Goal: Transaction & Acquisition: Book appointment/travel/reservation

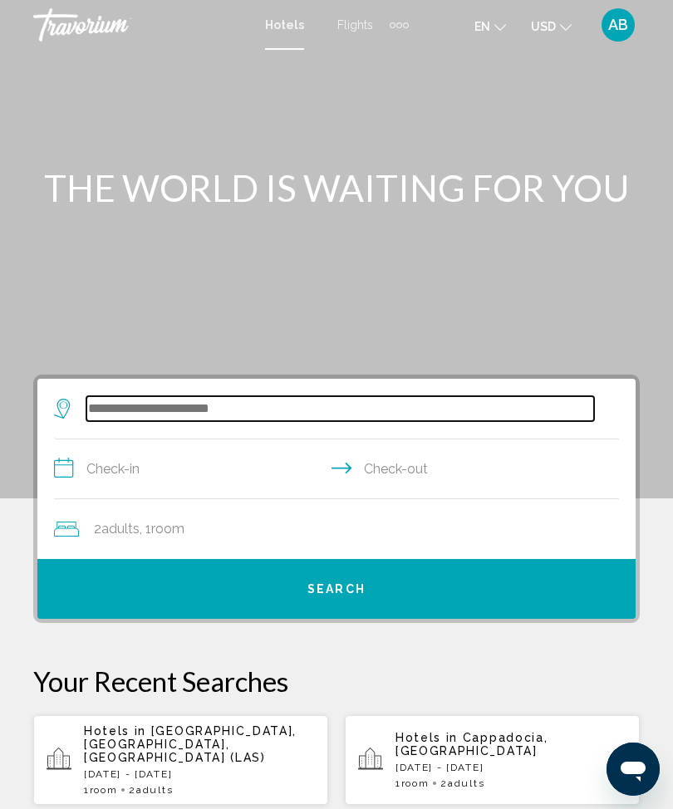
click at [209, 421] on input "Search widget" at bounding box center [340, 408] width 508 height 25
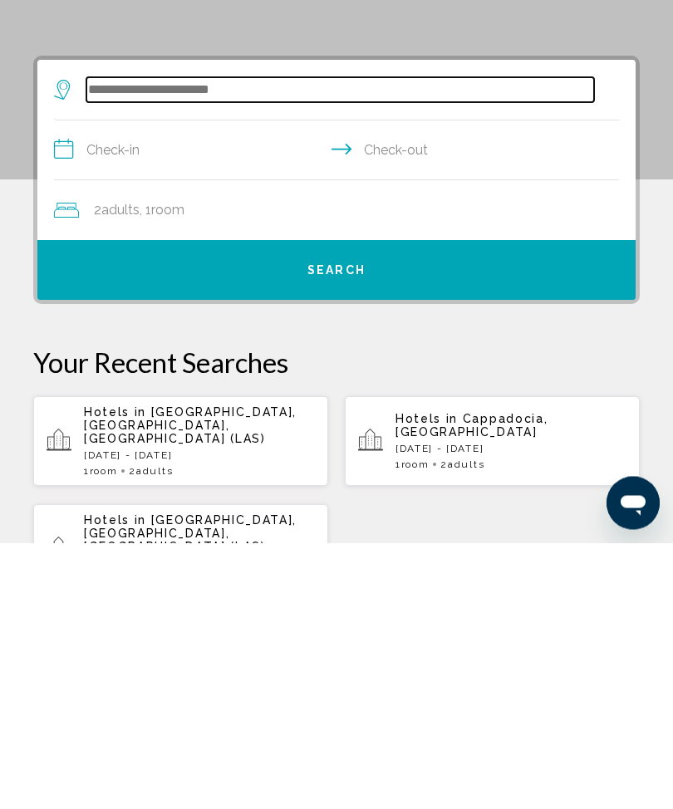
scroll to position [54, 0]
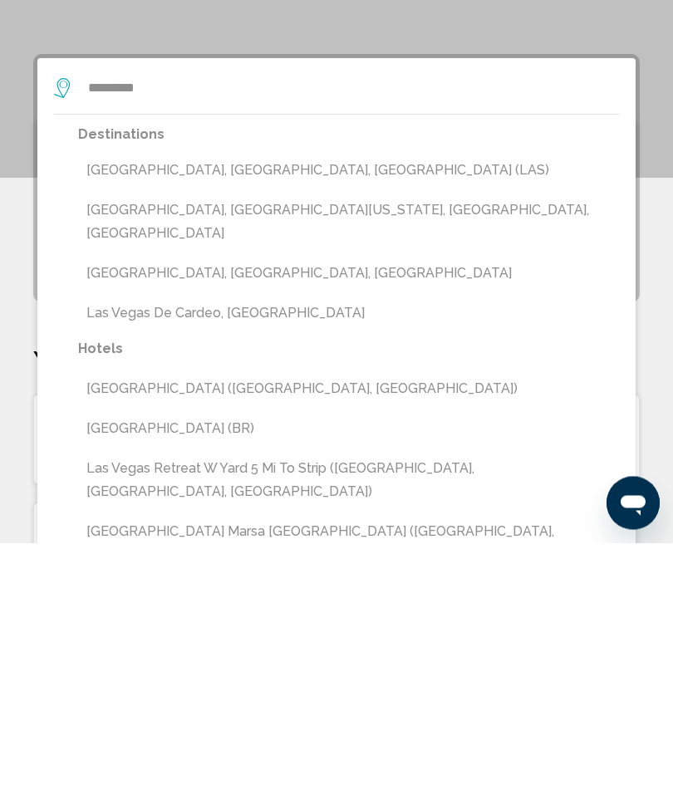
click at [258, 421] on button "[GEOGRAPHIC_DATA], [GEOGRAPHIC_DATA], [GEOGRAPHIC_DATA] (LAS)" at bounding box center [348, 437] width 541 height 32
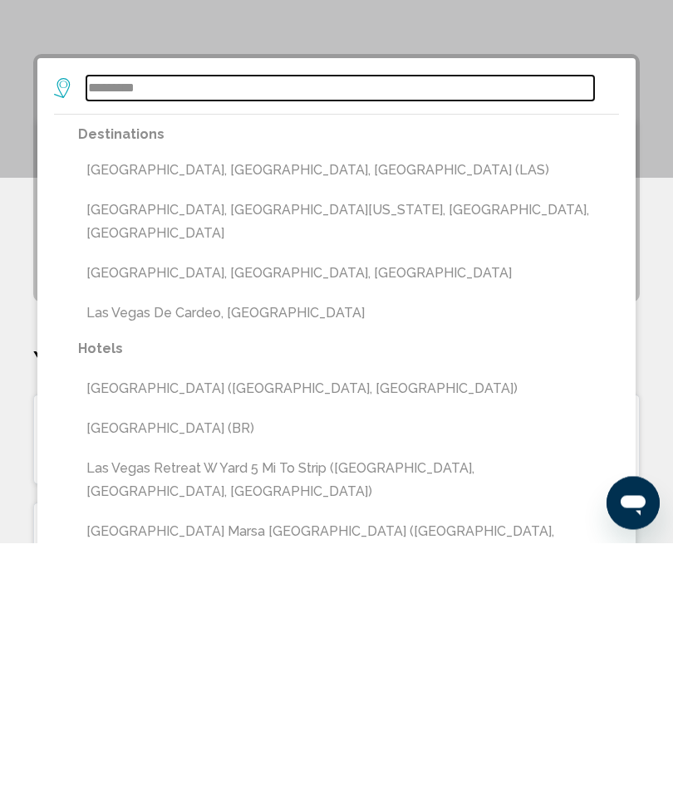
type input "**********"
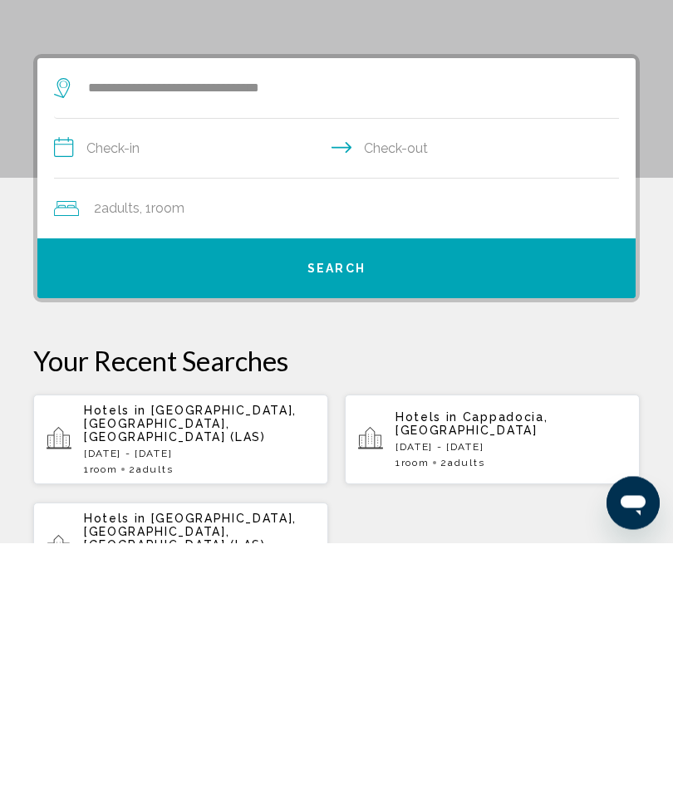
click at [85, 386] on input "**********" at bounding box center [340, 418] width 572 height 64
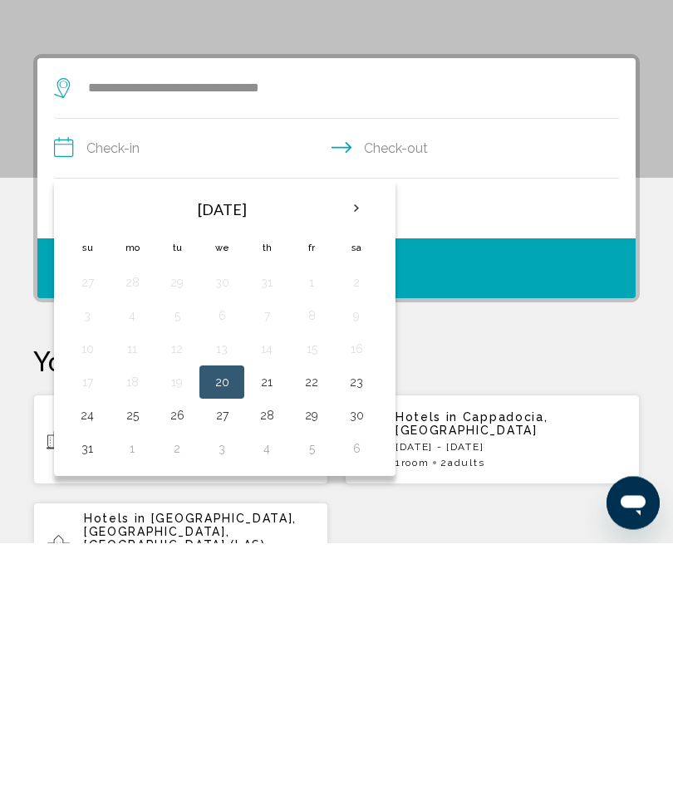
scroll to position [321, 0]
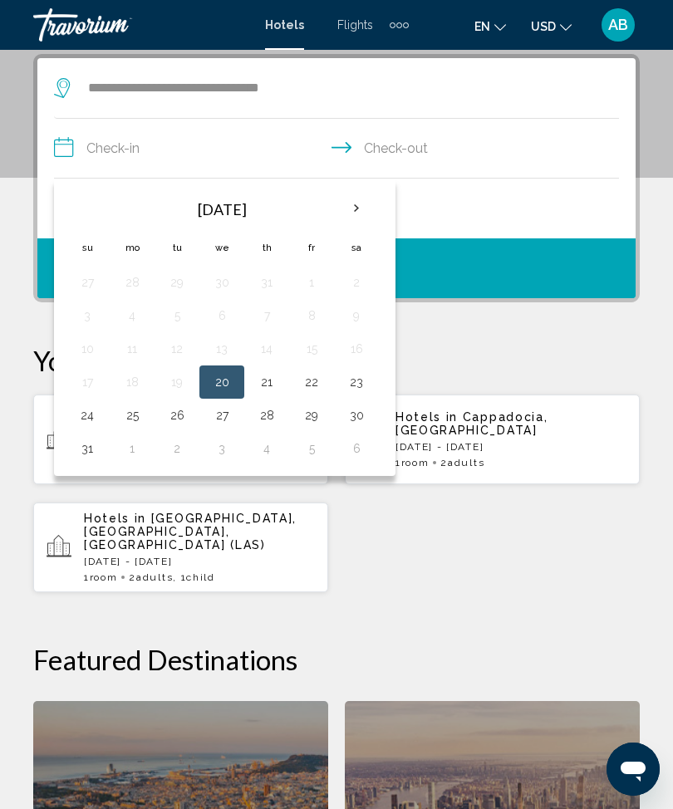
click at [374, 214] on th "Next month" at bounding box center [356, 208] width 45 height 37
click at [312, 385] on button "26" at bounding box center [311, 382] width 27 height 23
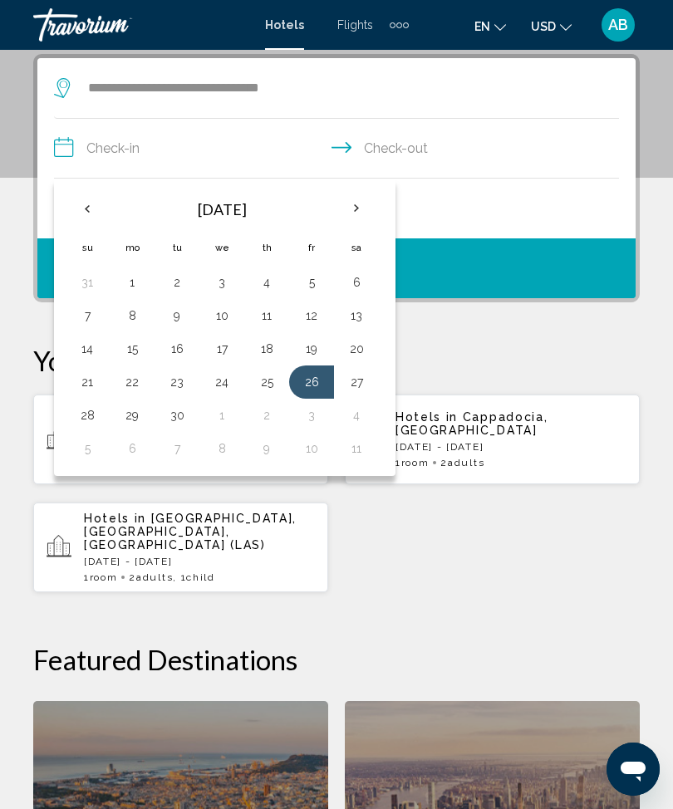
click at [85, 421] on button "28" at bounding box center [87, 415] width 27 height 23
type input "**********"
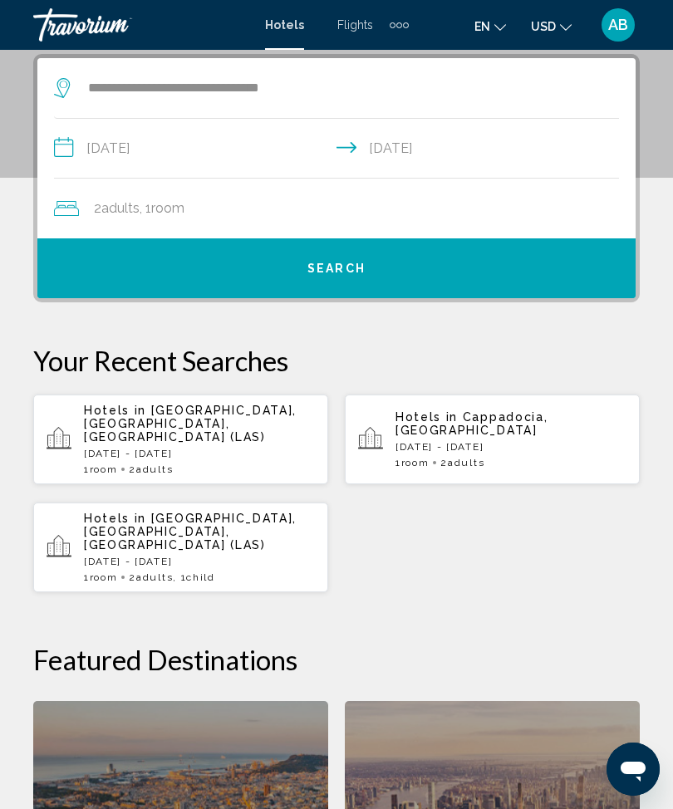
click at [442, 208] on div "2 Adult Adults , 1 Room rooms" at bounding box center [345, 208] width 582 height 23
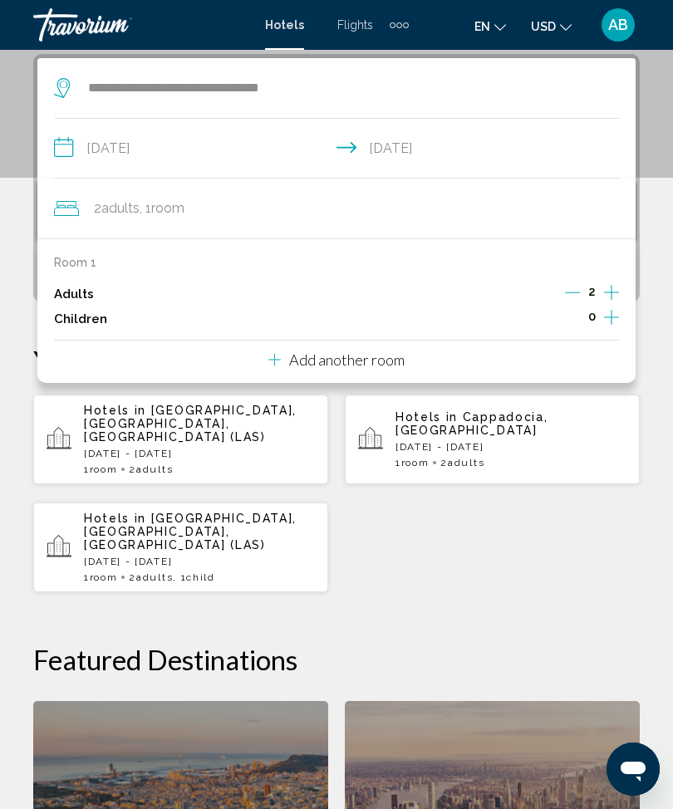
click at [607, 296] on icon "Increment adults" at bounding box center [611, 293] width 15 height 20
click at [661, 274] on div "**********" at bounding box center [336, 580] width 673 height 1052
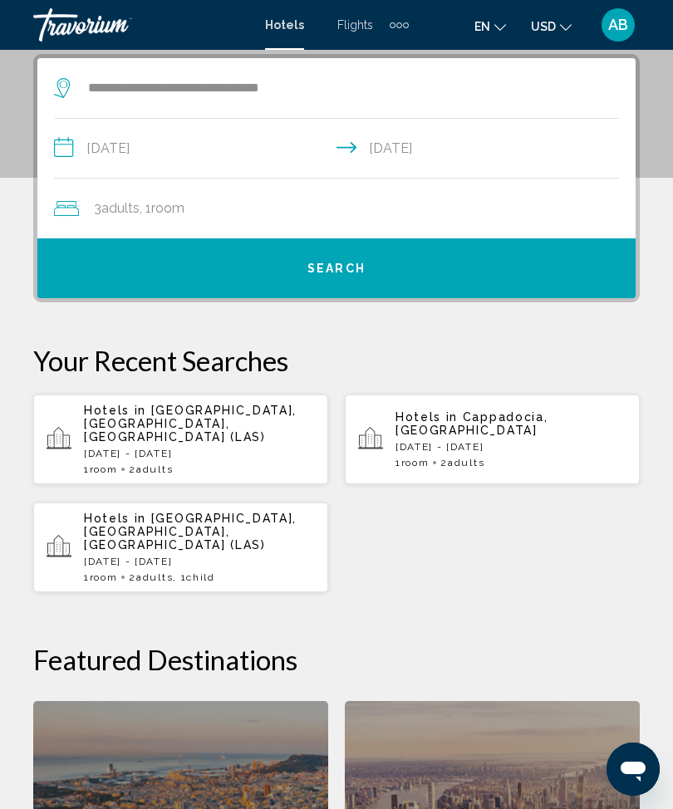
click at [463, 272] on button "Search" at bounding box center [336, 269] width 598 height 60
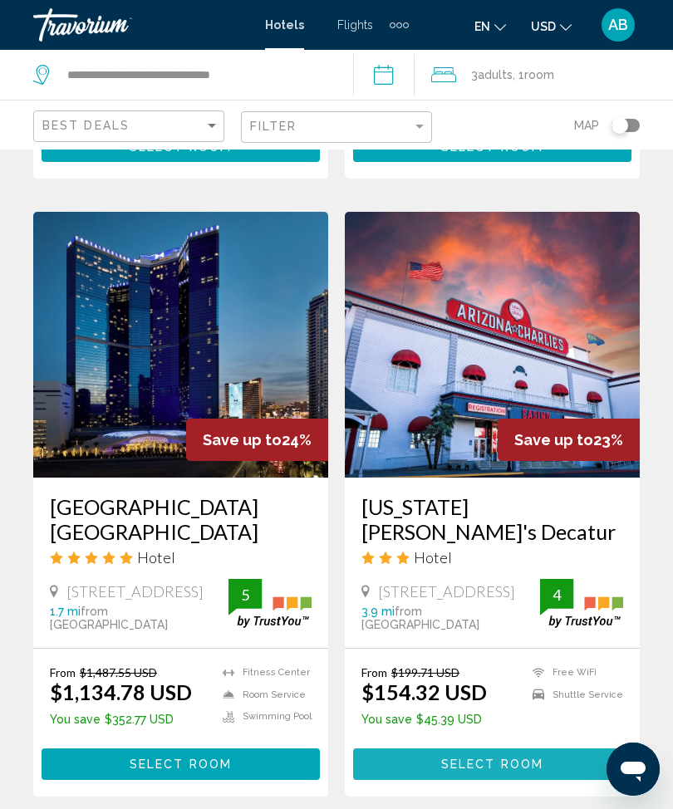
scroll to position [3164, 0]
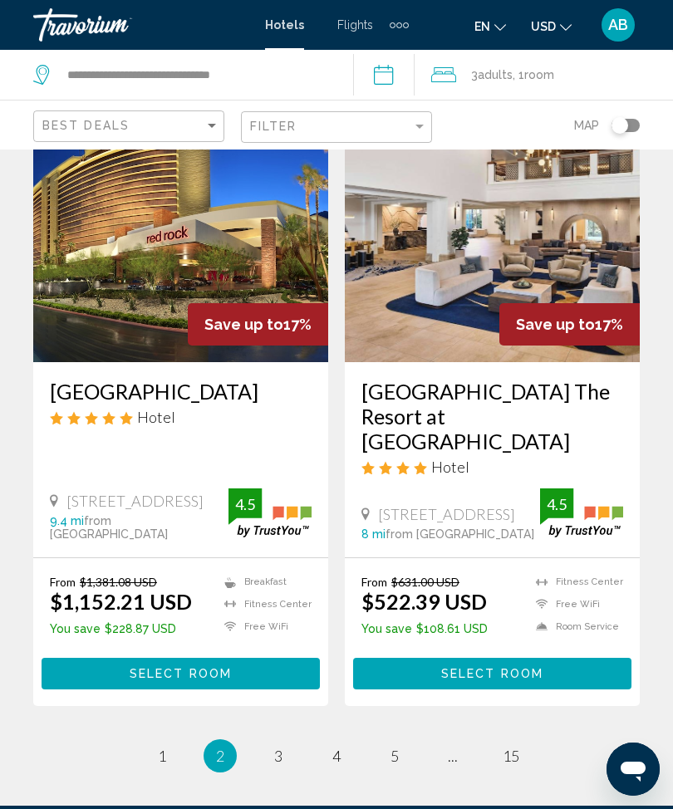
scroll to position [3292, 0]
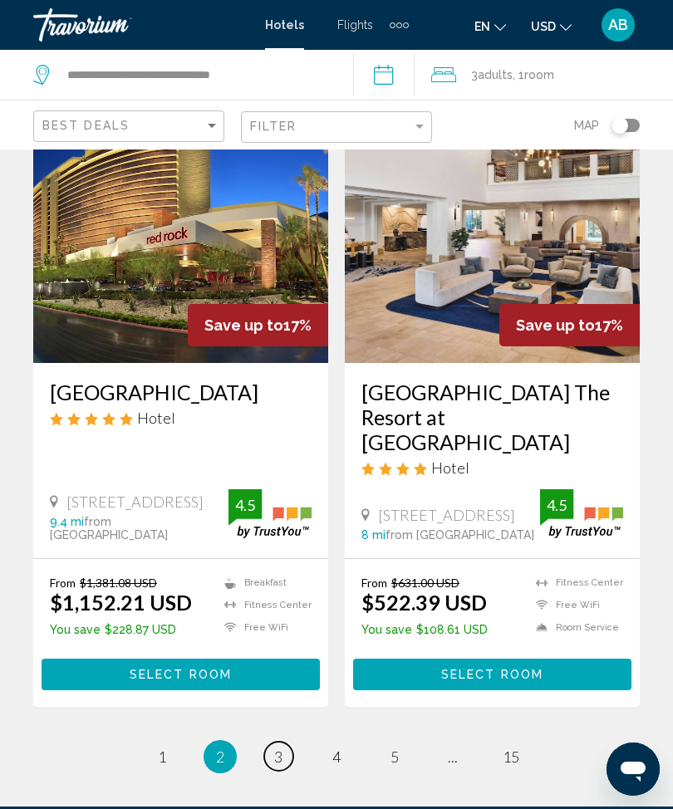
click at [287, 742] on link "page 3" at bounding box center [278, 756] width 29 height 29
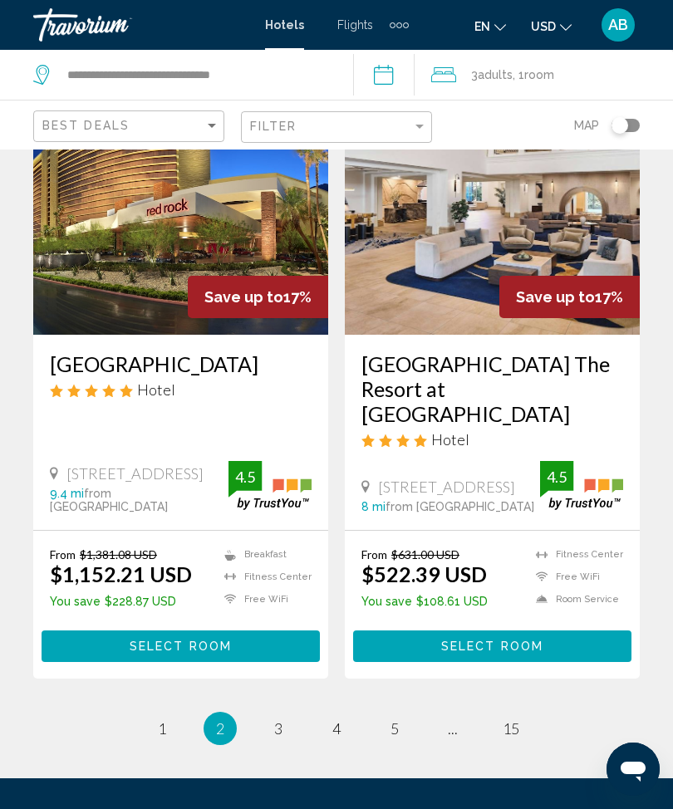
scroll to position [3375, 0]
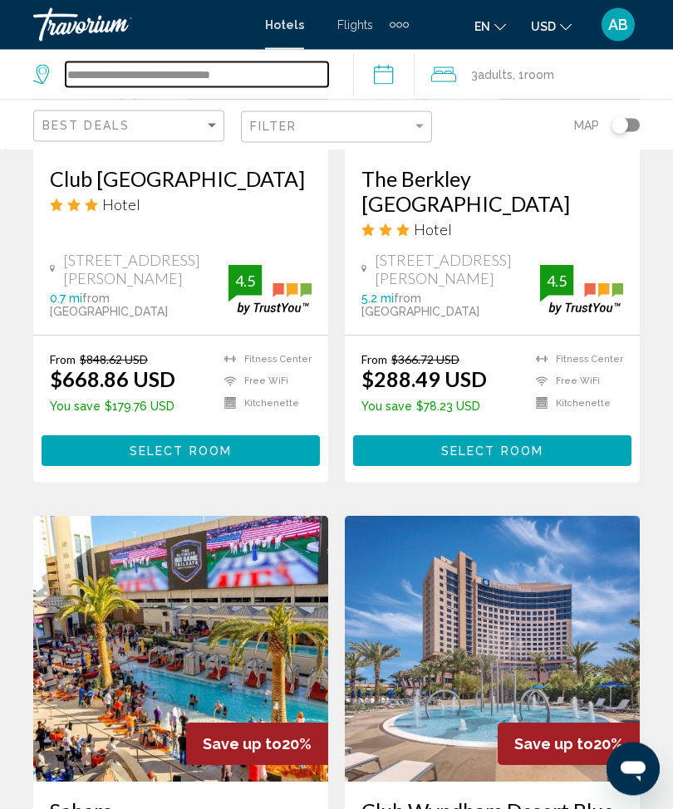
click at [293, 86] on input "**********" at bounding box center [197, 74] width 263 height 25
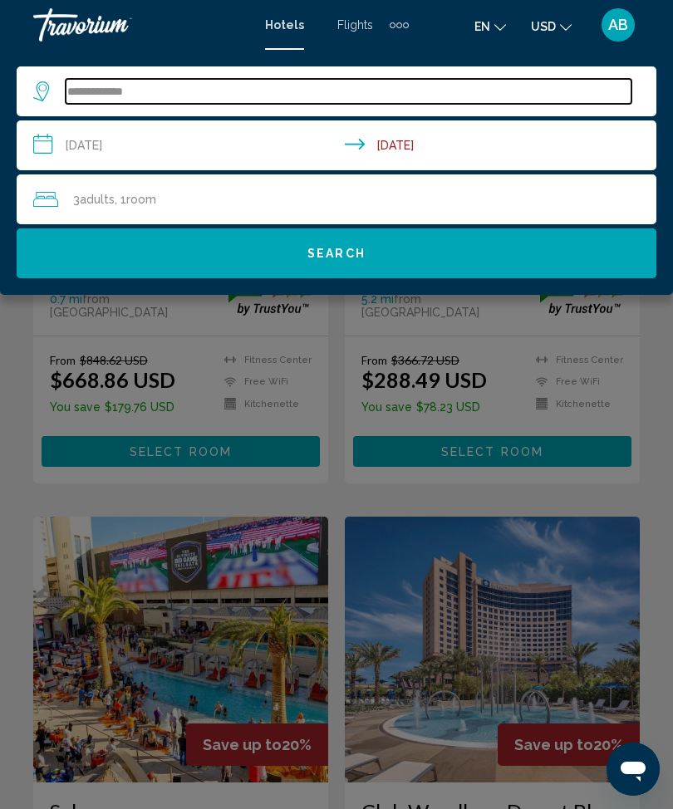
type input "***"
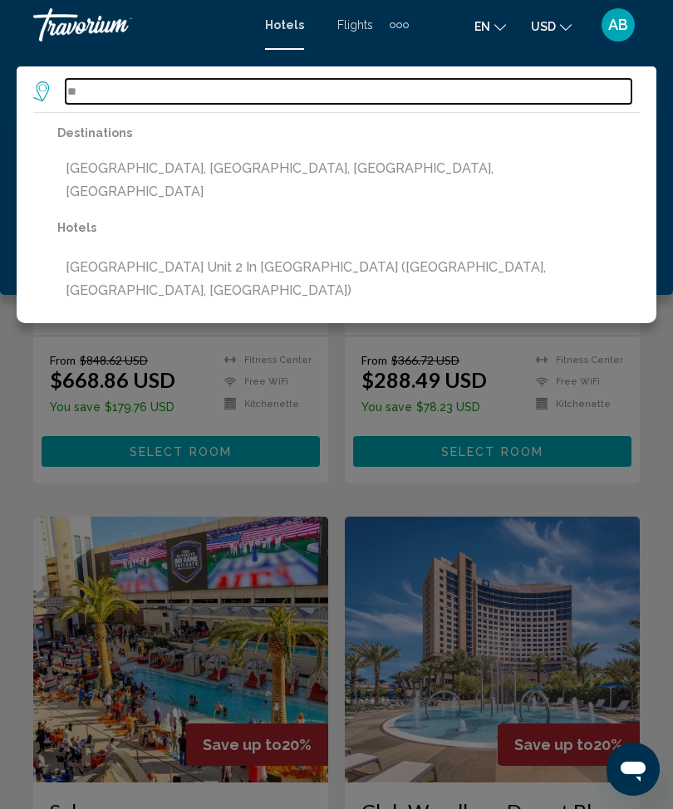
type input "*"
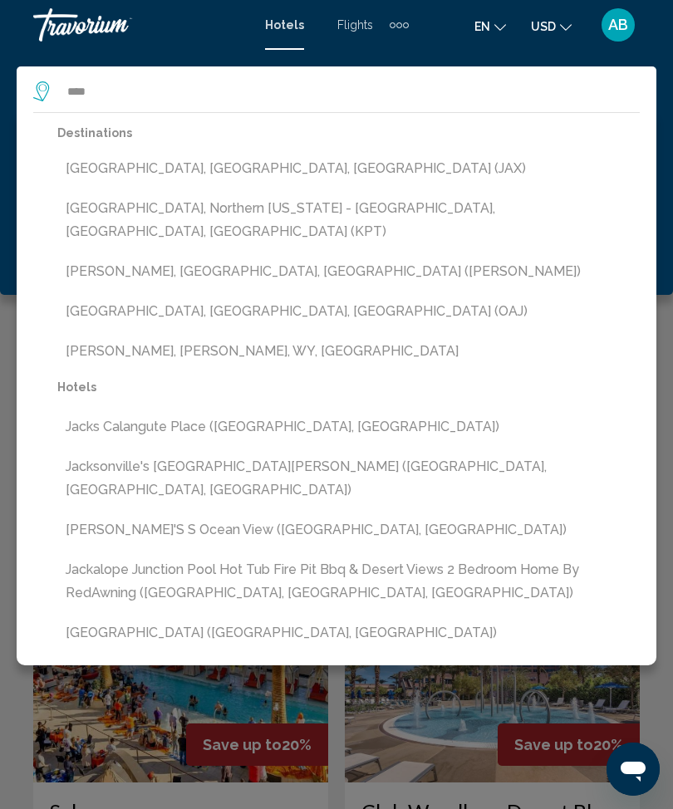
click at [274, 163] on button "[GEOGRAPHIC_DATA], [GEOGRAPHIC_DATA], [GEOGRAPHIC_DATA] (JAX)" at bounding box center [348, 169] width 583 height 32
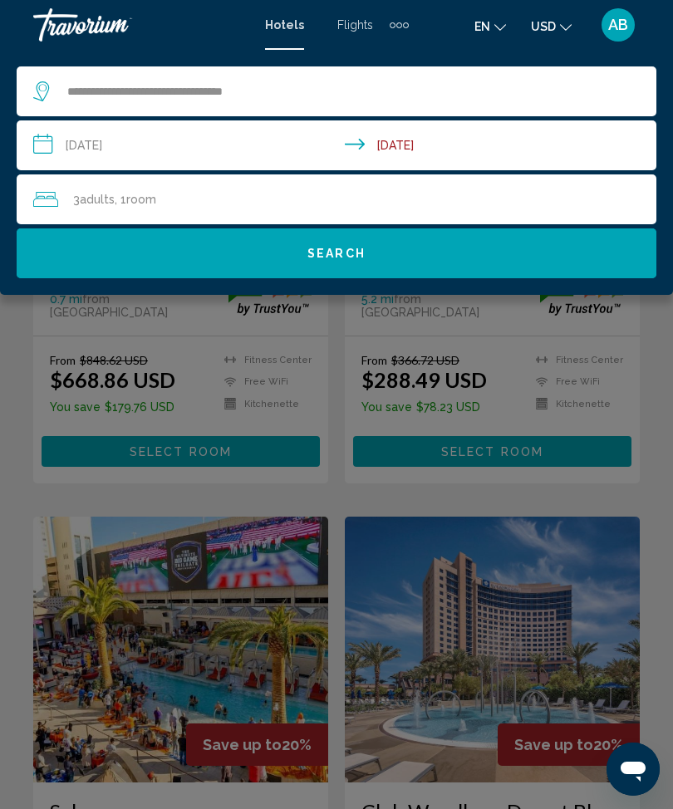
click at [424, 253] on button "Search" at bounding box center [337, 254] width 640 height 50
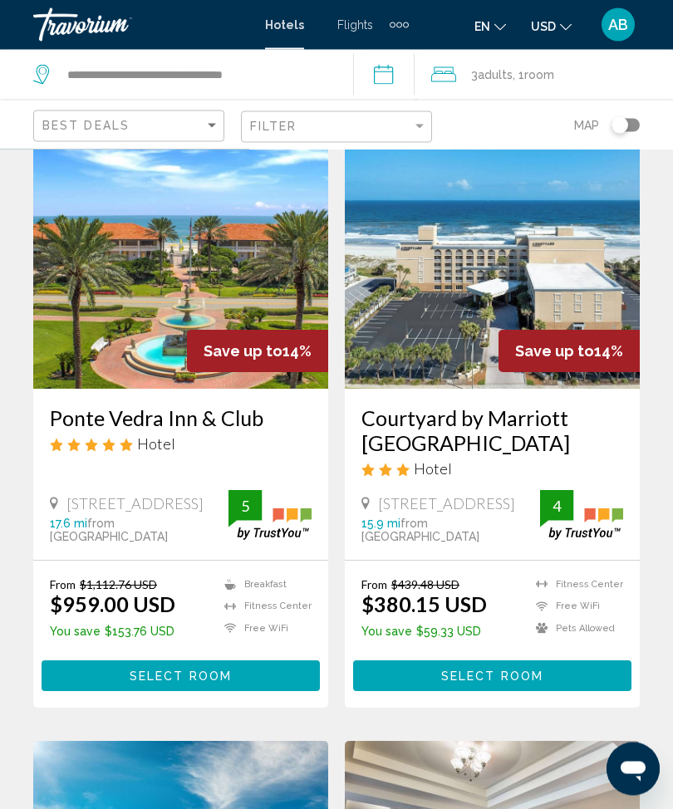
scroll to position [2712, 0]
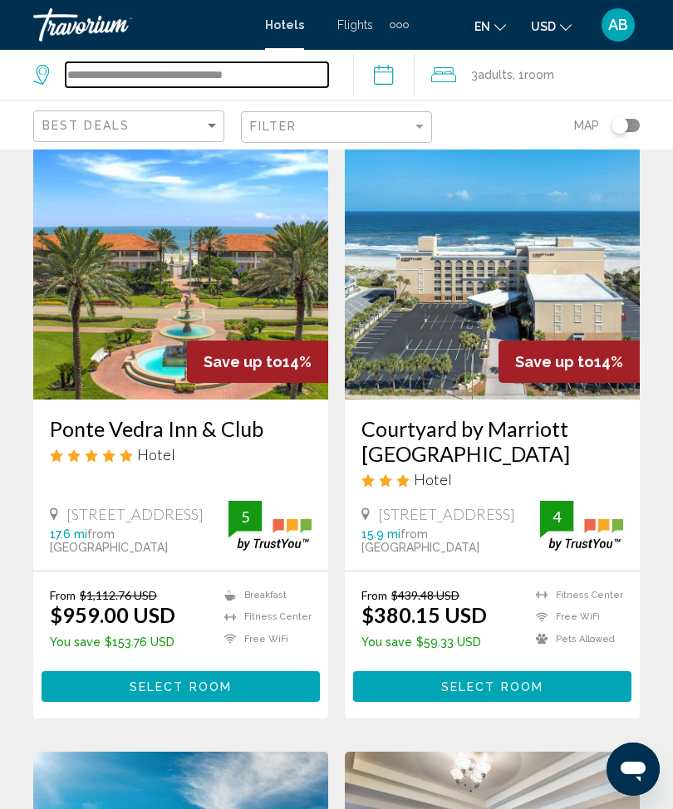
click at [276, 73] on input "**********" at bounding box center [197, 74] width 263 height 25
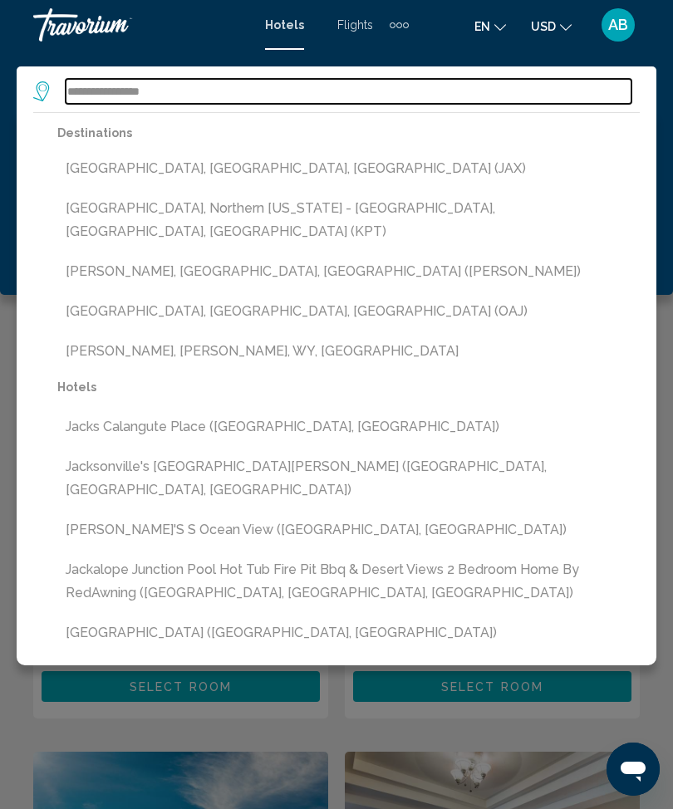
type input "**********"
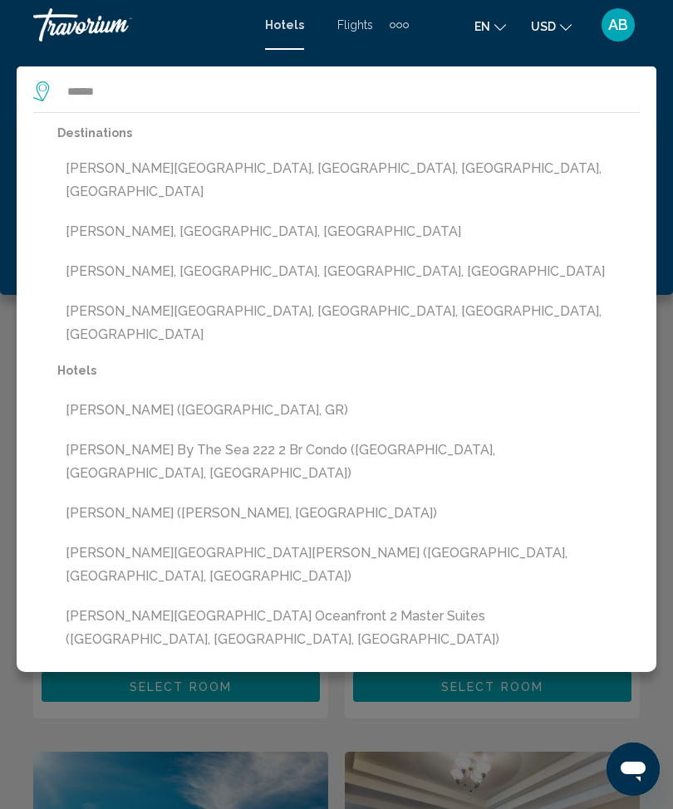
click at [305, 154] on button "[PERSON_NAME][GEOGRAPHIC_DATA], [GEOGRAPHIC_DATA], [GEOGRAPHIC_DATA], [GEOGRAPH…" at bounding box center [348, 180] width 583 height 55
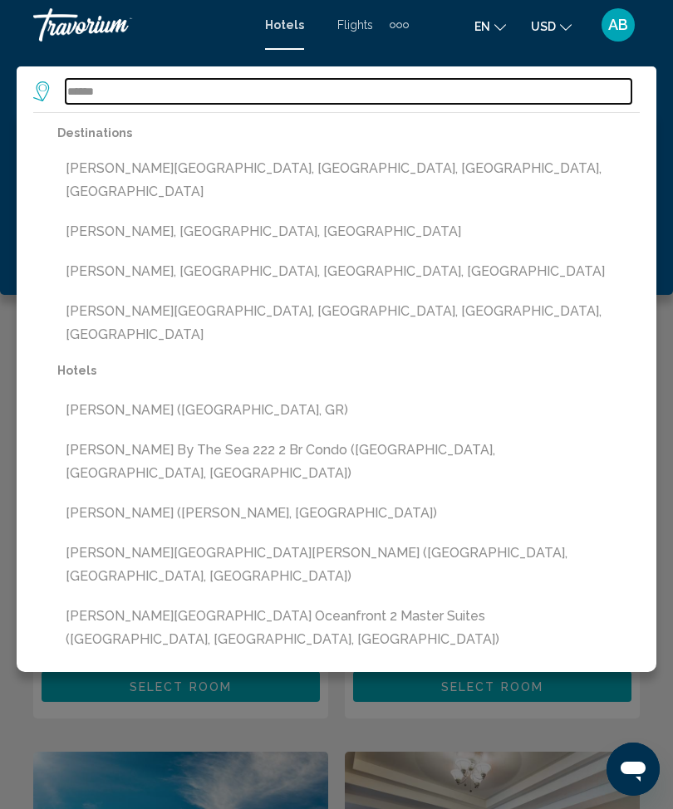
type input "**********"
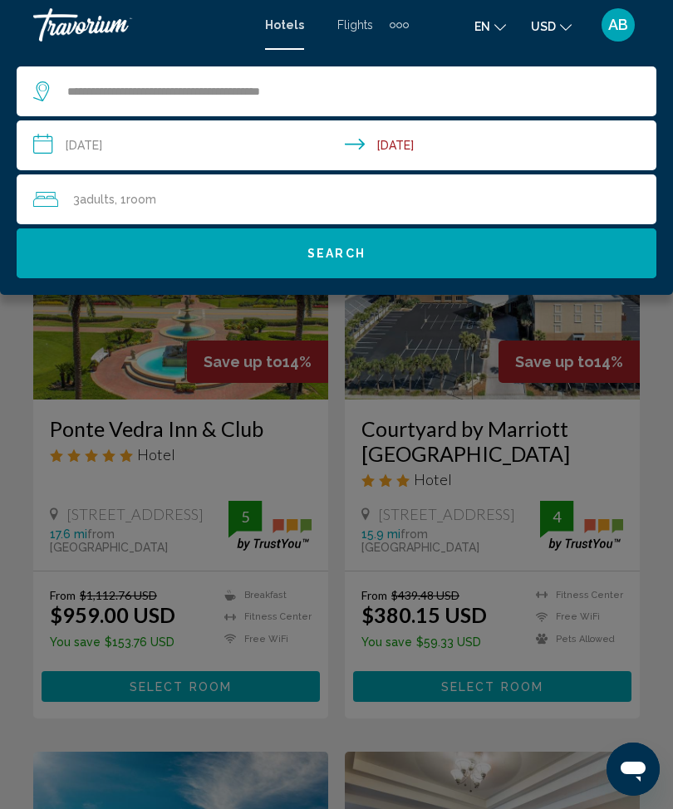
click at [401, 258] on button "Search" at bounding box center [337, 254] width 640 height 50
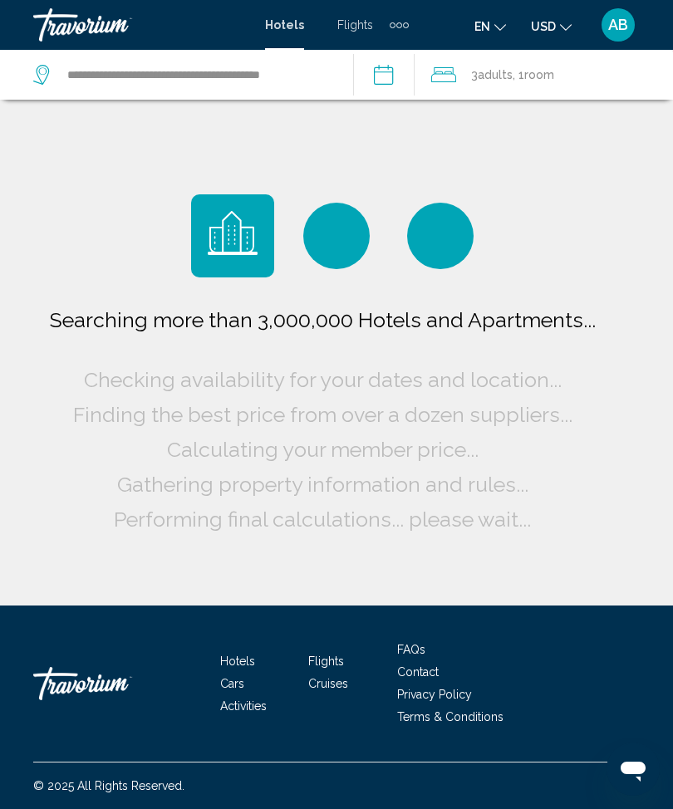
scroll to position [55, 0]
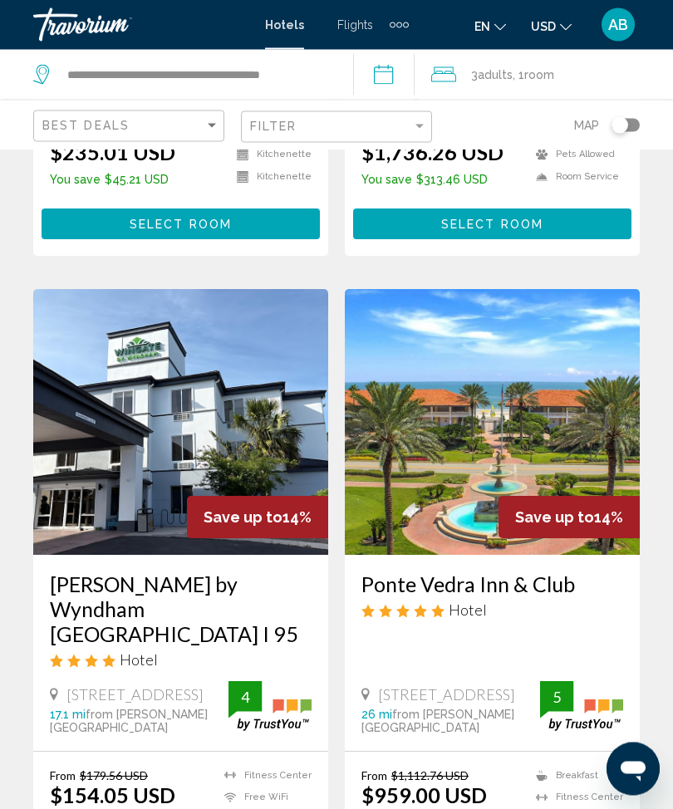
scroll to position [2569, 0]
click at [466, 389] on img "Main content" at bounding box center [492, 422] width 295 height 266
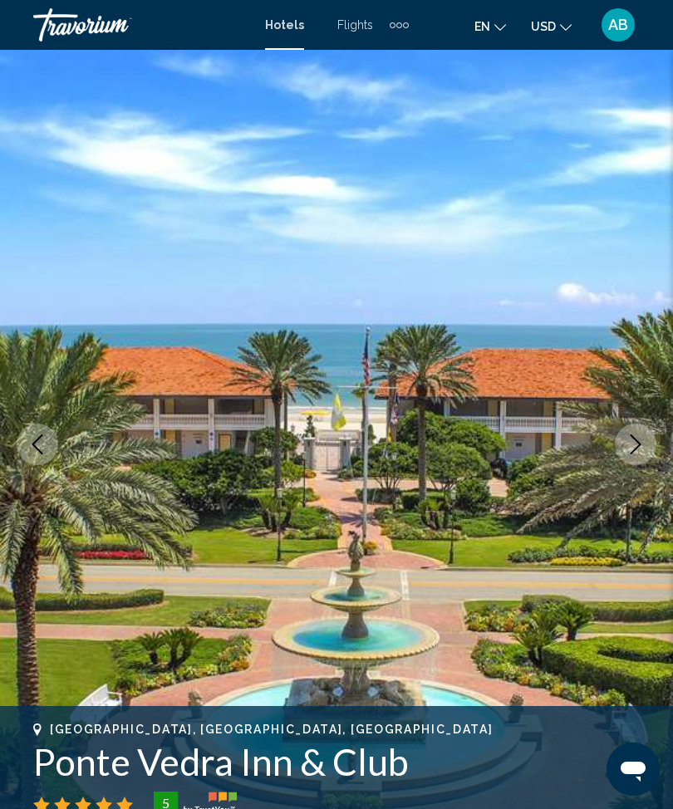
click at [638, 445] on icon "Next image" at bounding box center [636, 445] width 20 height 20
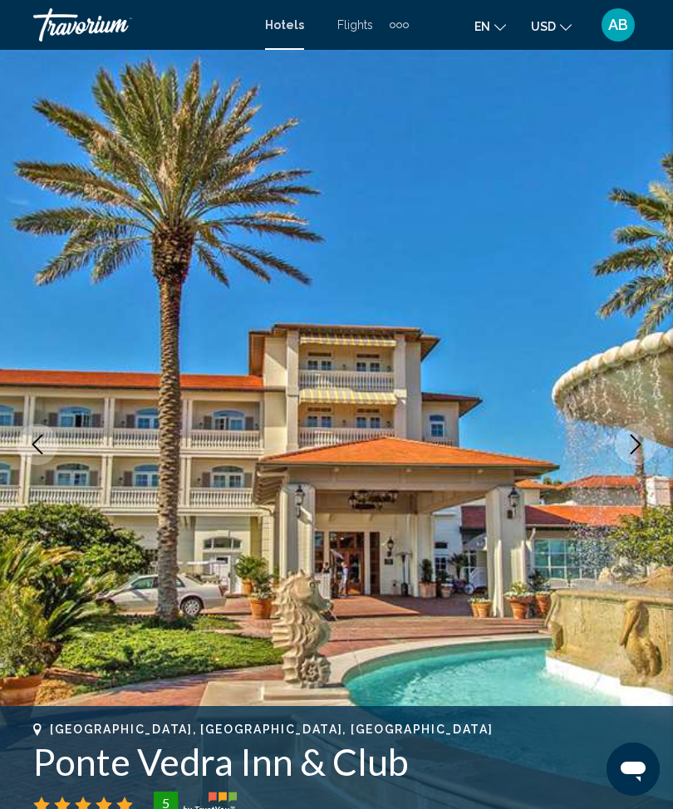
click at [639, 435] on icon "Next image" at bounding box center [636, 445] width 20 height 20
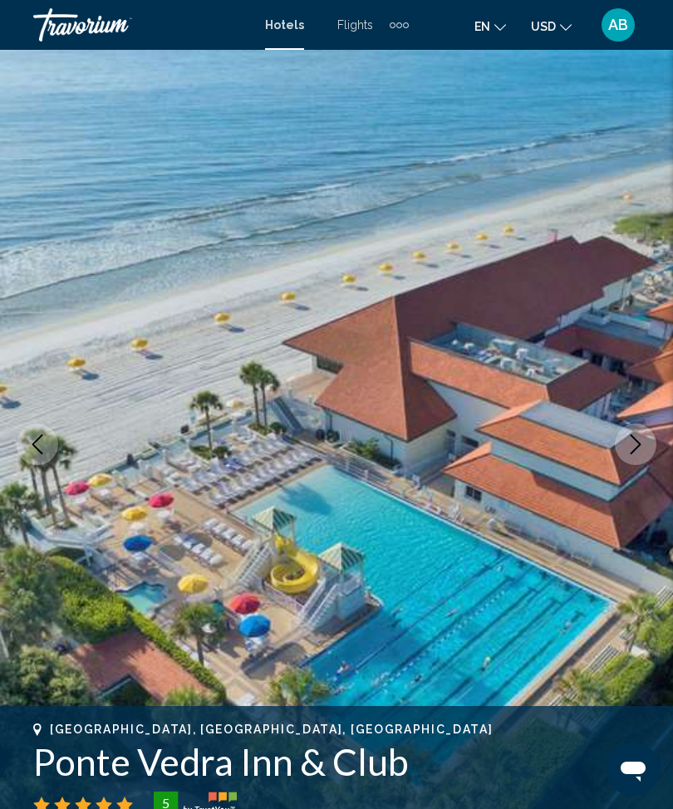
click at [33, 458] on button "Previous image" at bounding box center [38, 445] width 42 height 42
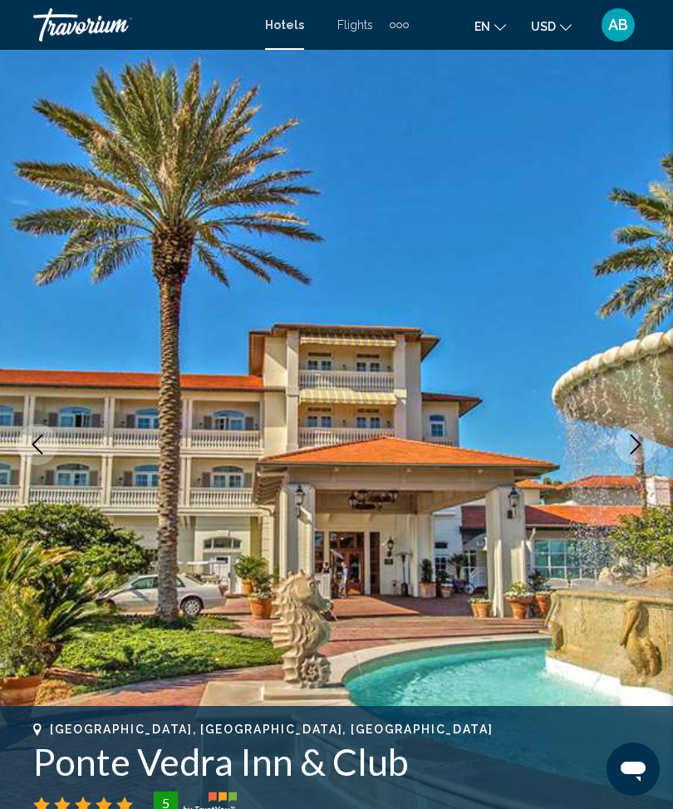
click at [34, 465] on img "Main content" at bounding box center [336, 444] width 673 height 789
click at [32, 453] on icon "Previous image" at bounding box center [37, 445] width 20 height 20
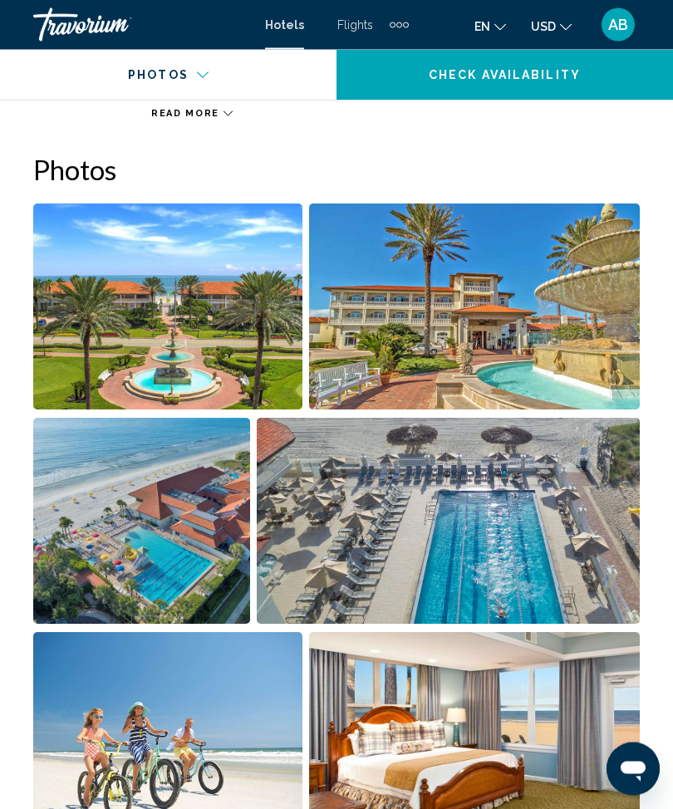
scroll to position [1047, 0]
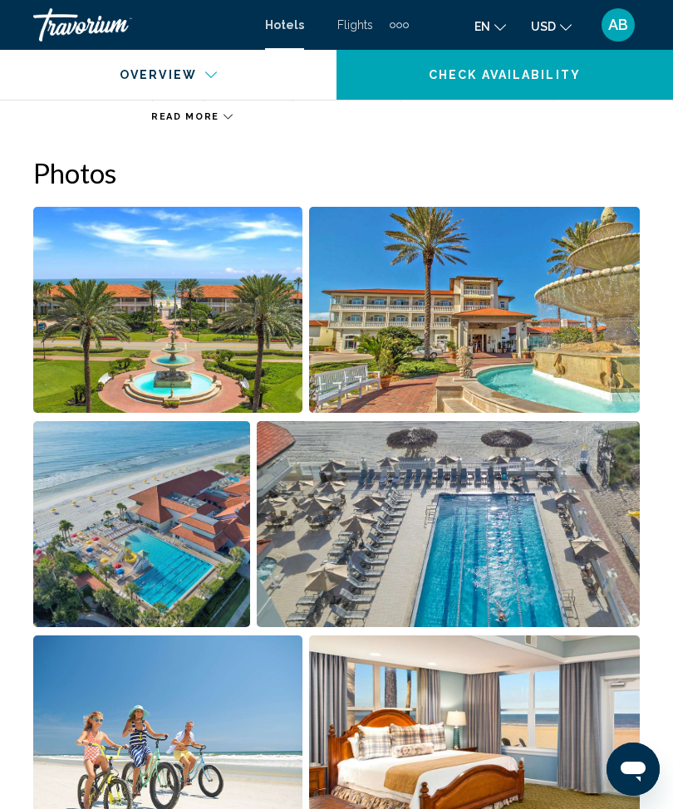
click at [199, 323] on img "Open full-screen image slider" at bounding box center [167, 310] width 269 height 206
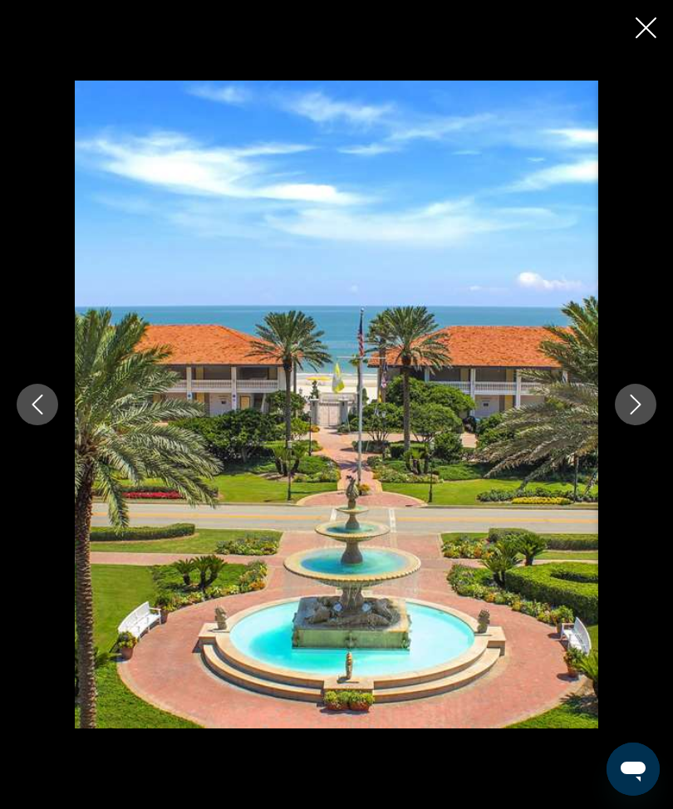
click at [631, 415] on icon "Next image" at bounding box center [636, 405] width 20 height 20
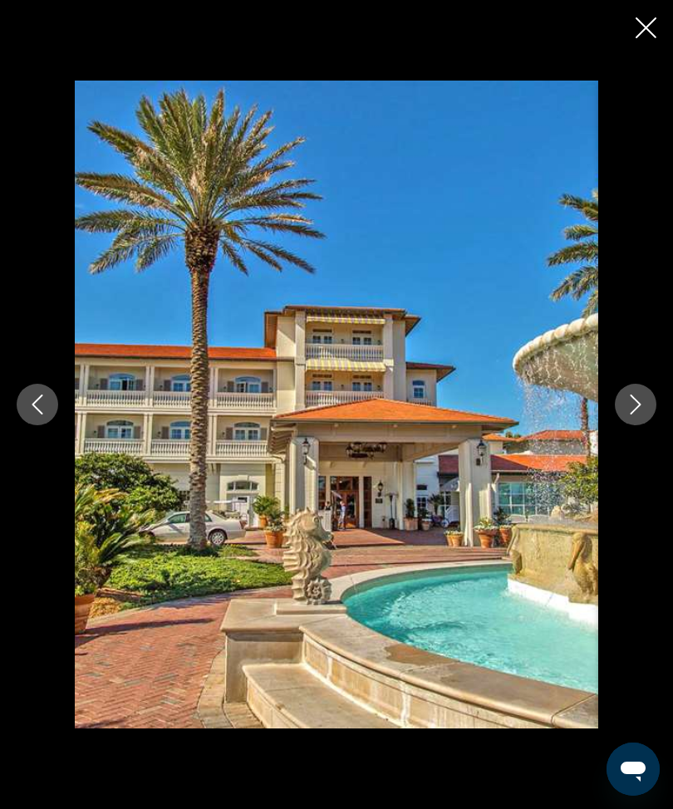
click at [631, 415] on icon "Next image" at bounding box center [636, 405] width 11 height 20
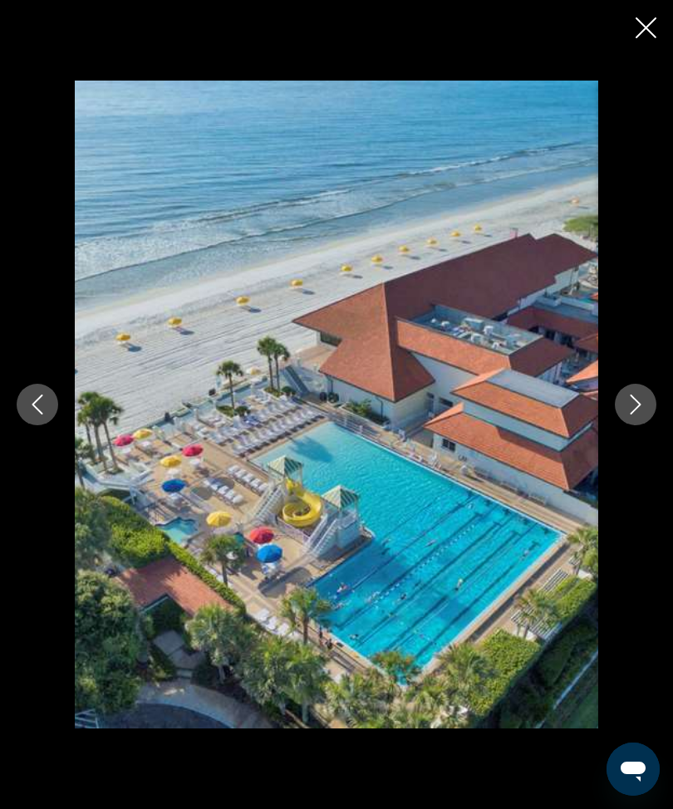
click at [622, 425] on button "Next image" at bounding box center [636, 405] width 42 height 42
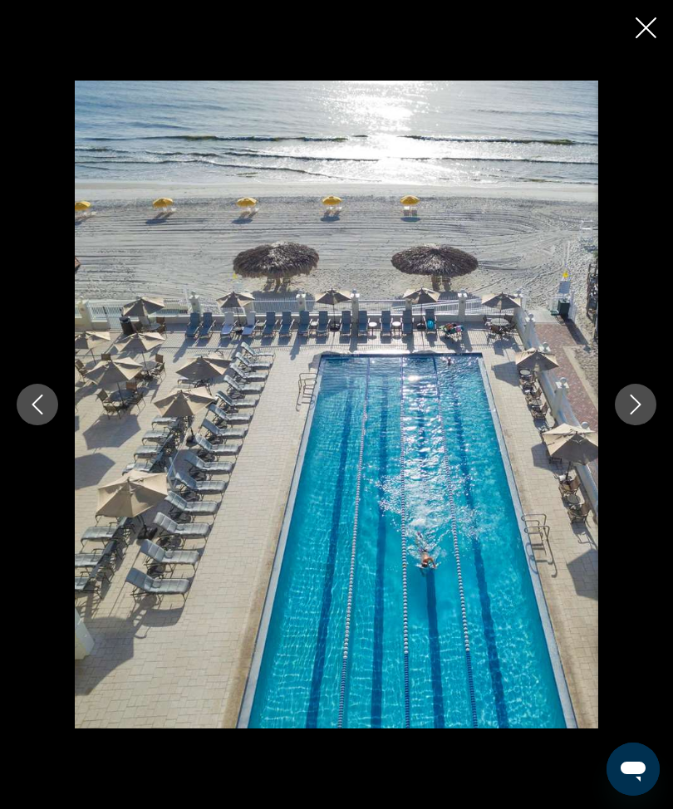
click at [639, 425] on button "Next image" at bounding box center [636, 405] width 42 height 42
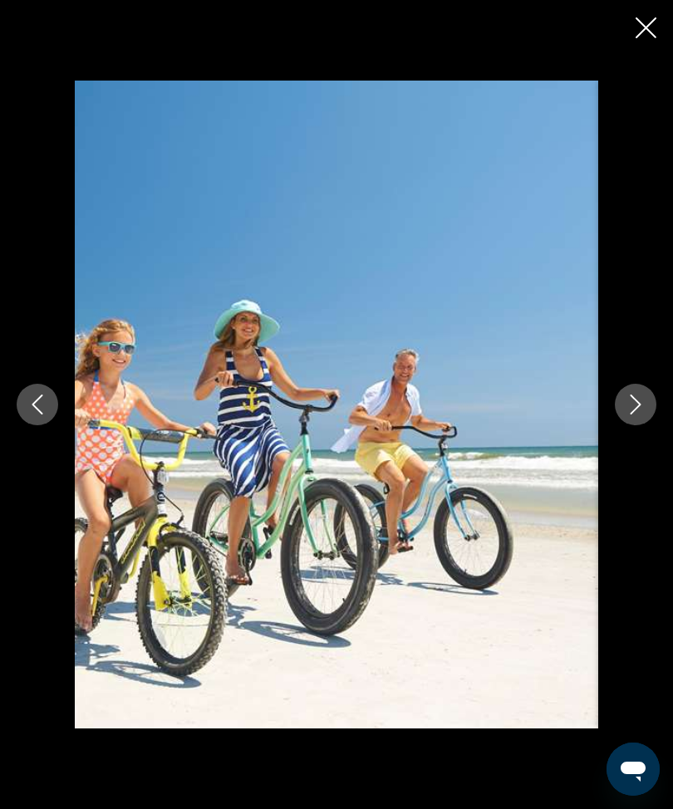
click at [638, 425] on button "Next image" at bounding box center [636, 405] width 42 height 42
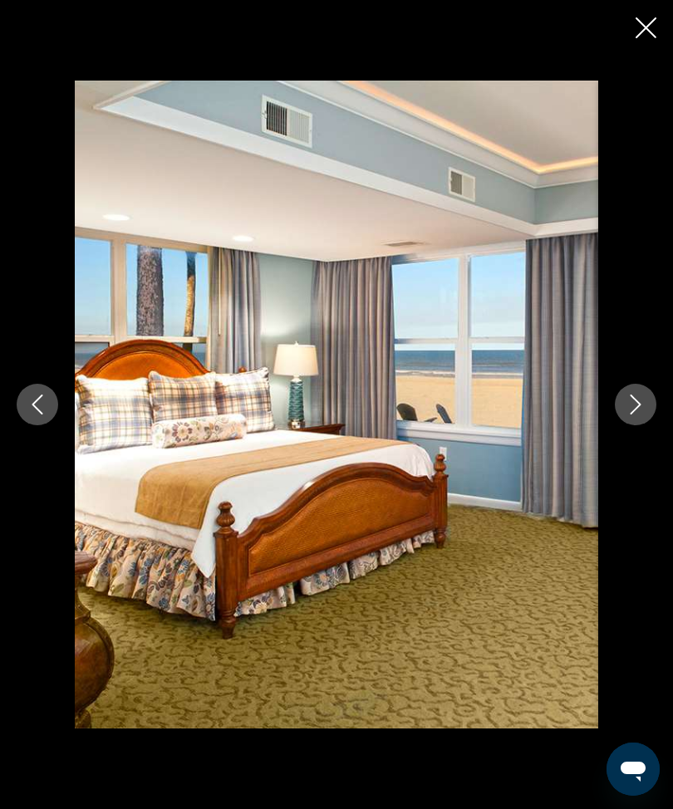
click at [645, 425] on button "Next image" at bounding box center [636, 405] width 42 height 42
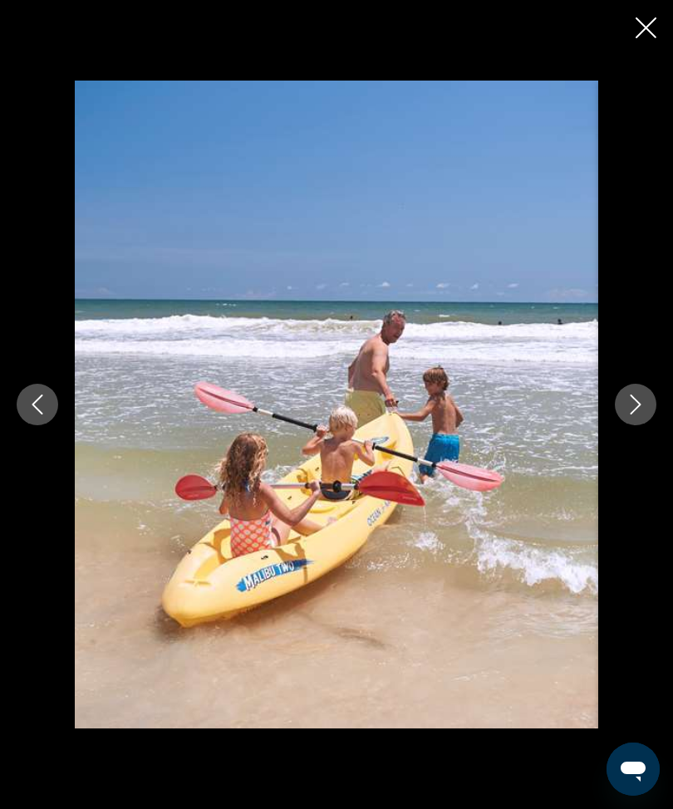
click at [631, 415] on icon "Next image" at bounding box center [636, 405] width 20 height 20
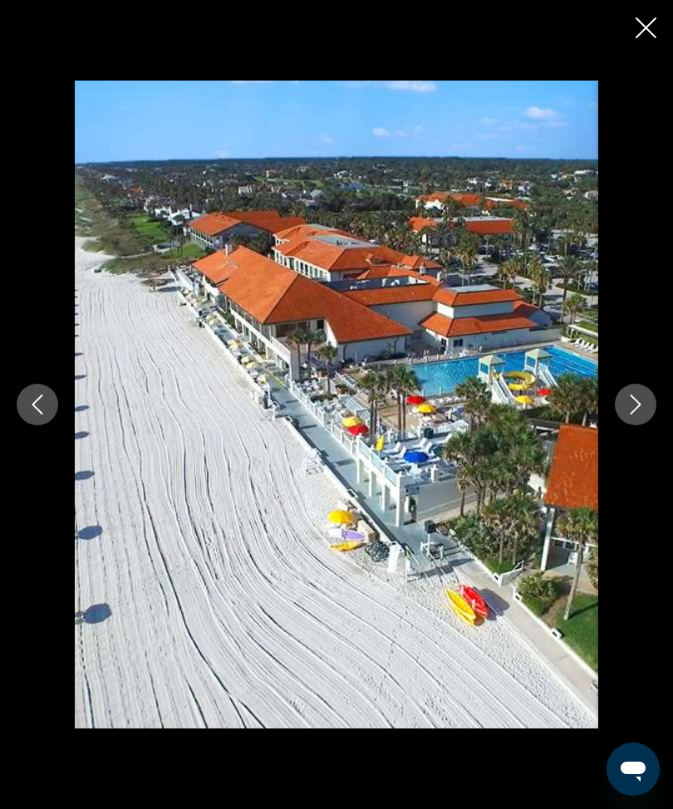
click at [621, 425] on button "Next image" at bounding box center [636, 405] width 42 height 42
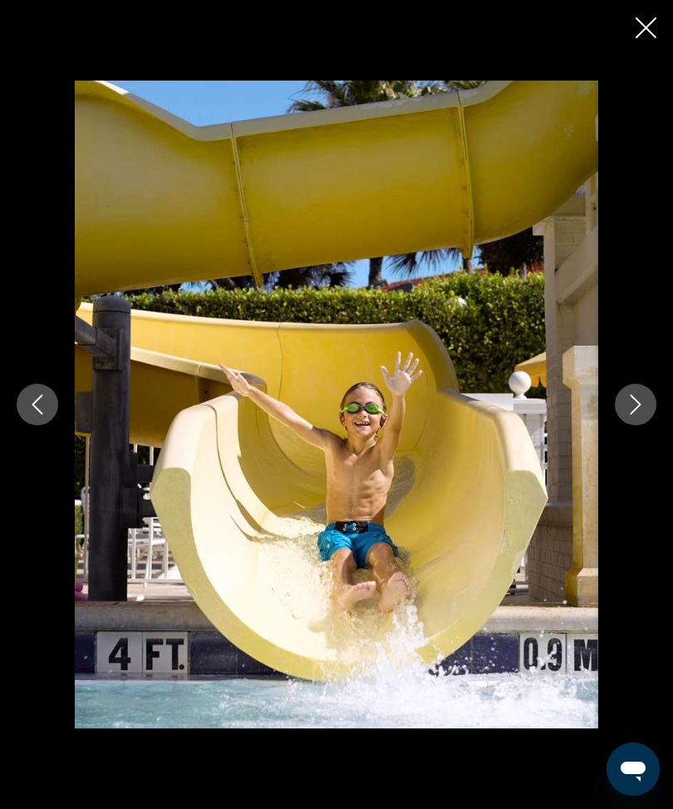
click at [624, 425] on button "Next image" at bounding box center [636, 405] width 42 height 42
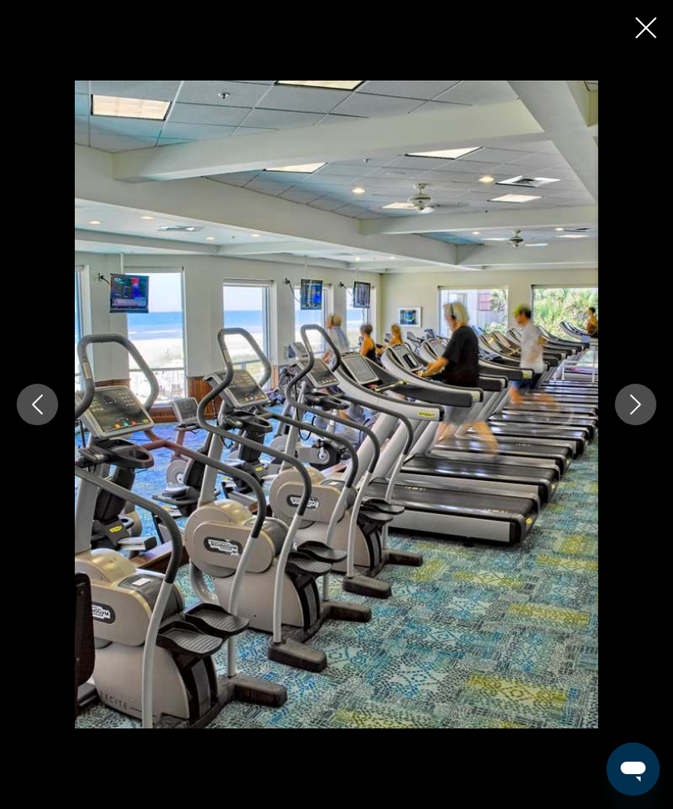
click at [639, 415] on icon "Next image" at bounding box center [636, 405] width 20 height 20
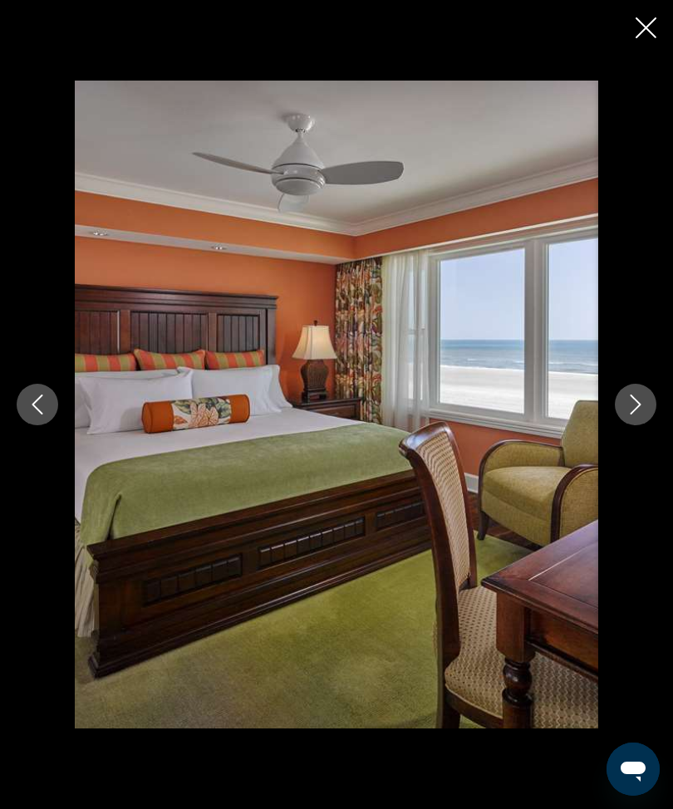
click at [638, 425] on button "Next image" at bounding box center [636, 405] width 42 height 42
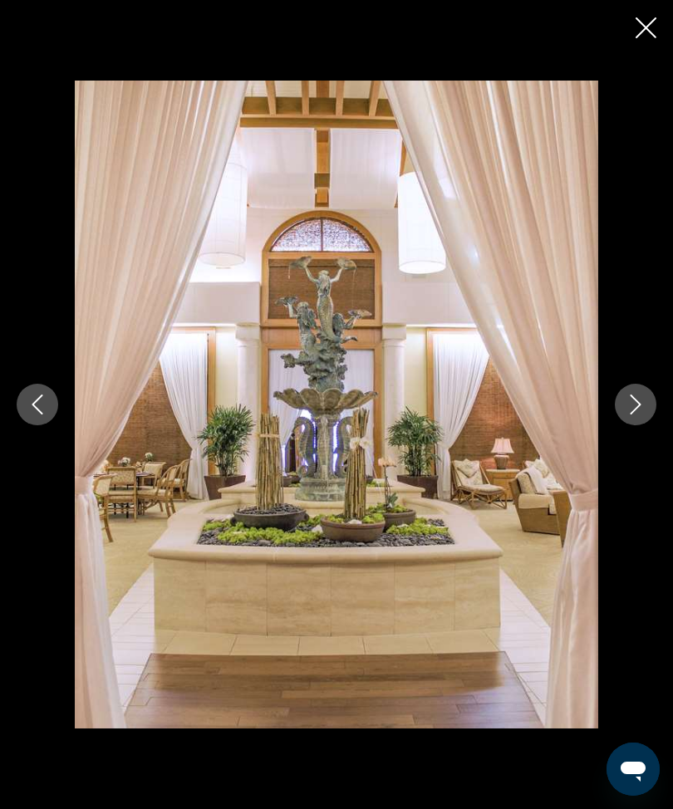
click at [642, 17] on icon "Close slideshow" at bounding box center [646, 27] width 21 height 21
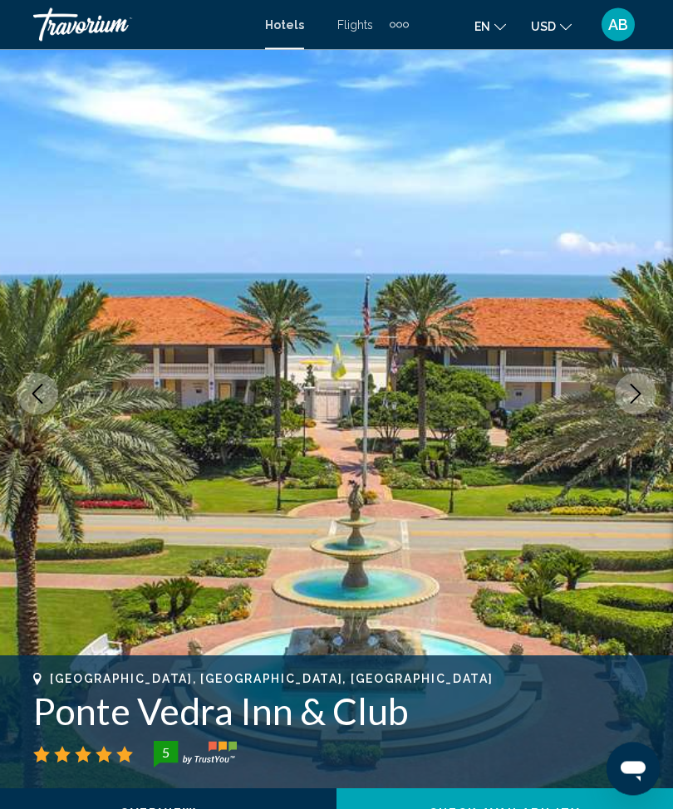
scroll to position [0, 0]
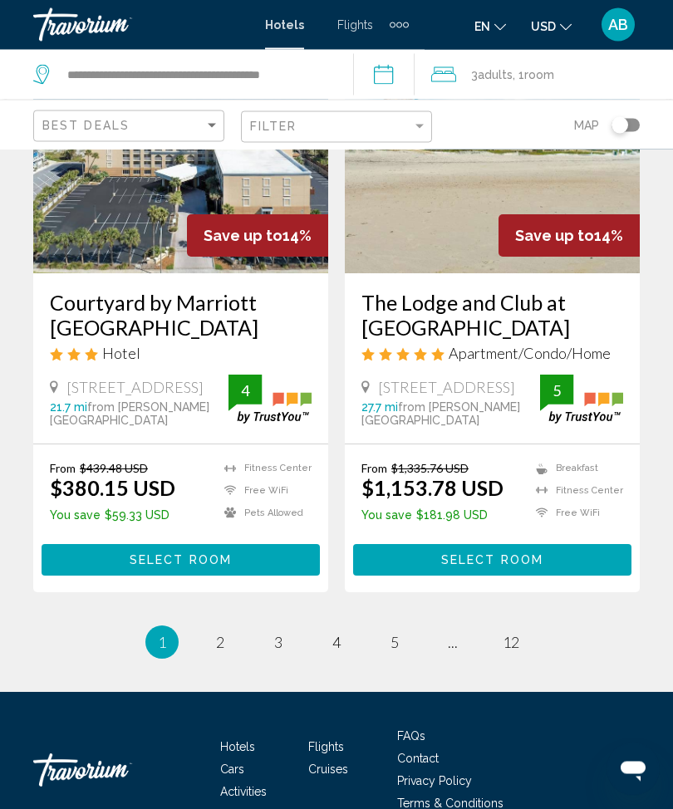
scroll to position [3510, 0]
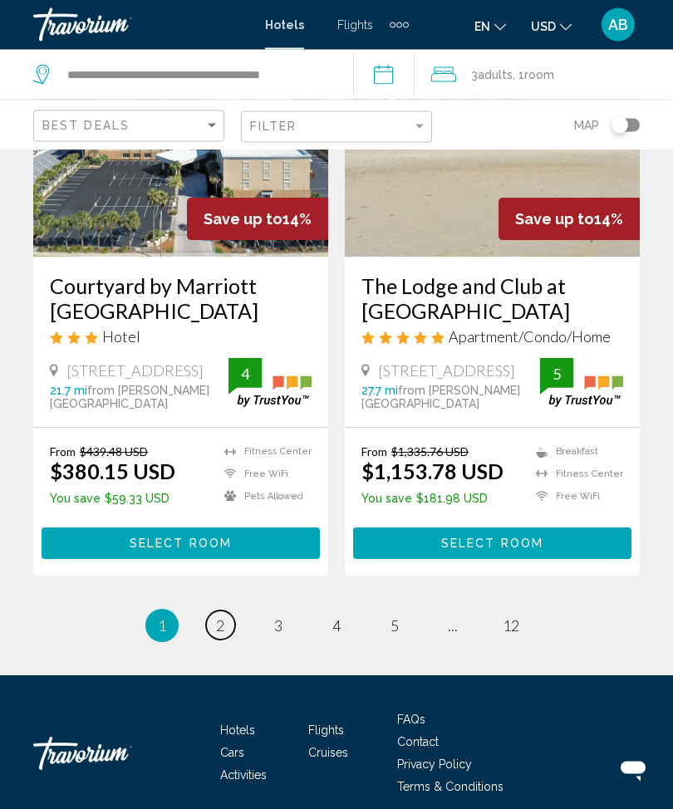
click at [229, 616] on link "page 2" at bounding box center [220, 626] width 29 height 29
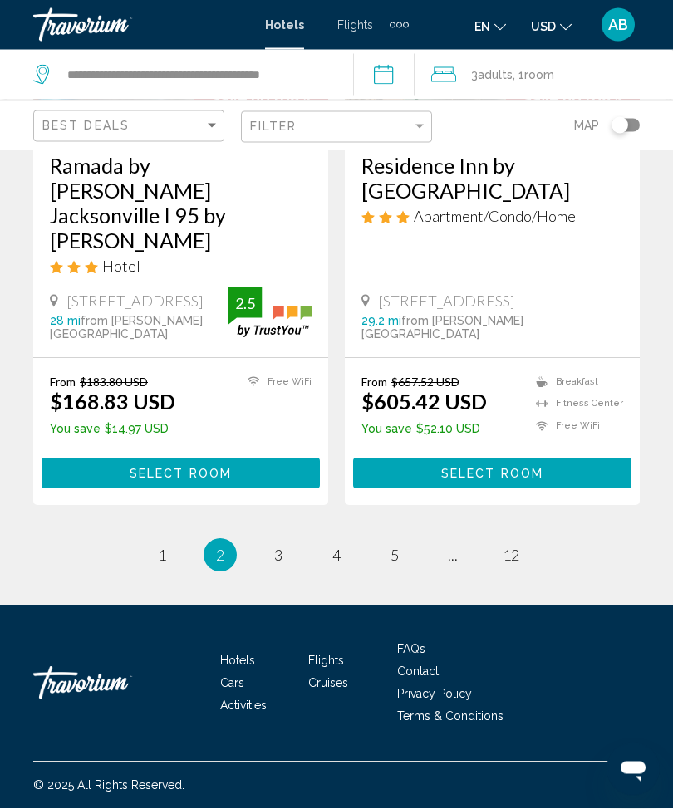
scroll to position [3460, 0]
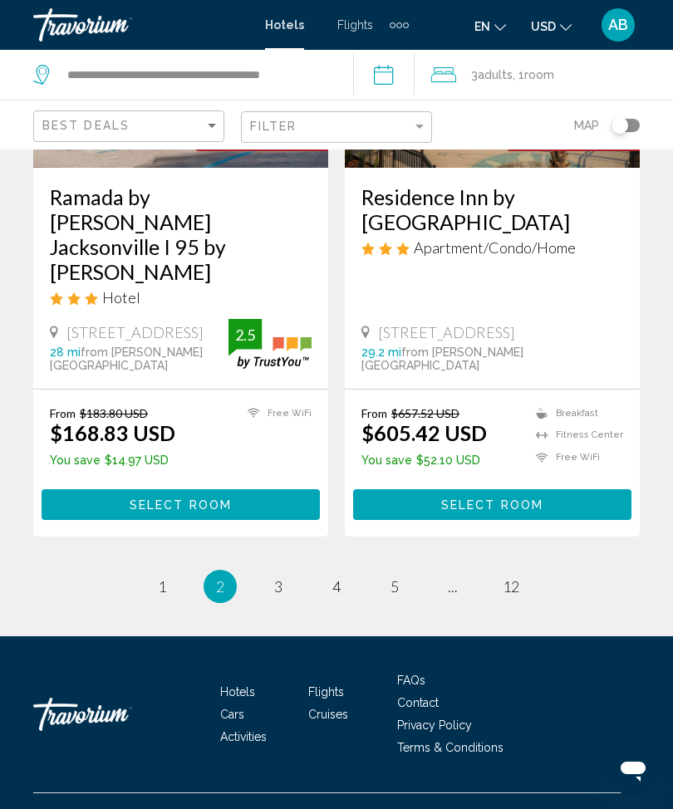
click at [228, 603] on li "You're on page 2" at bounding box center [220, 586] width 33 height 33
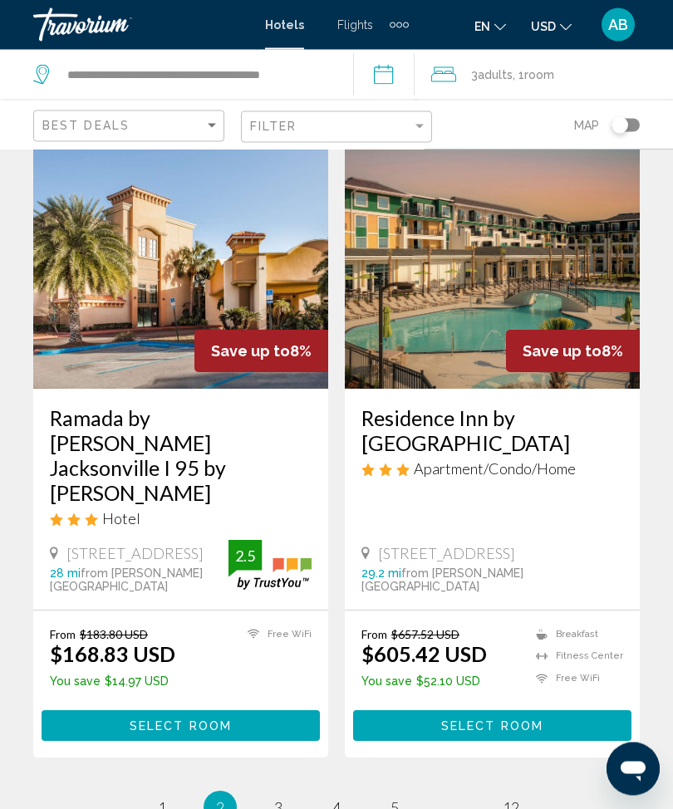
scroll to position [3240, 0]
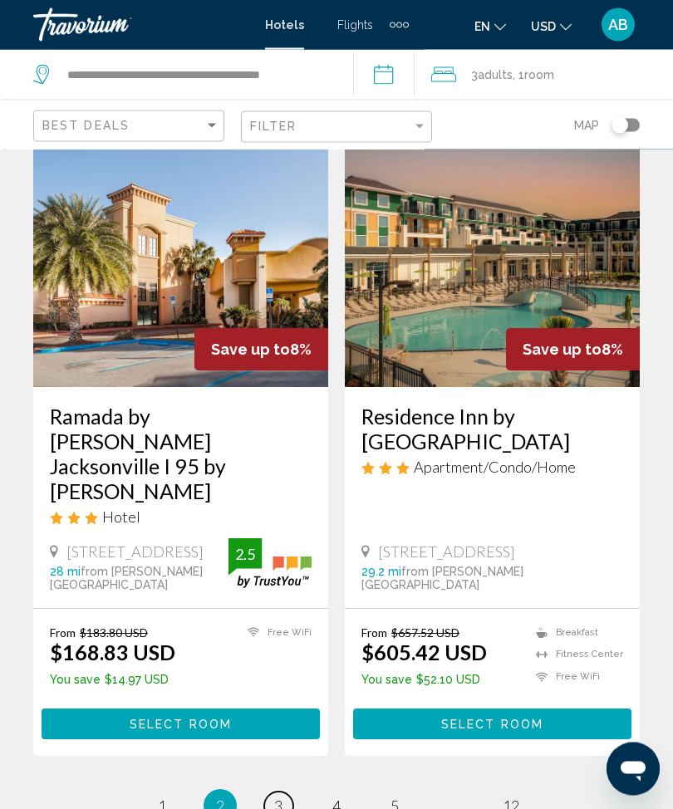
click at [276, 809] on span "3" at bounding box center [278, 807] width 8 height 18
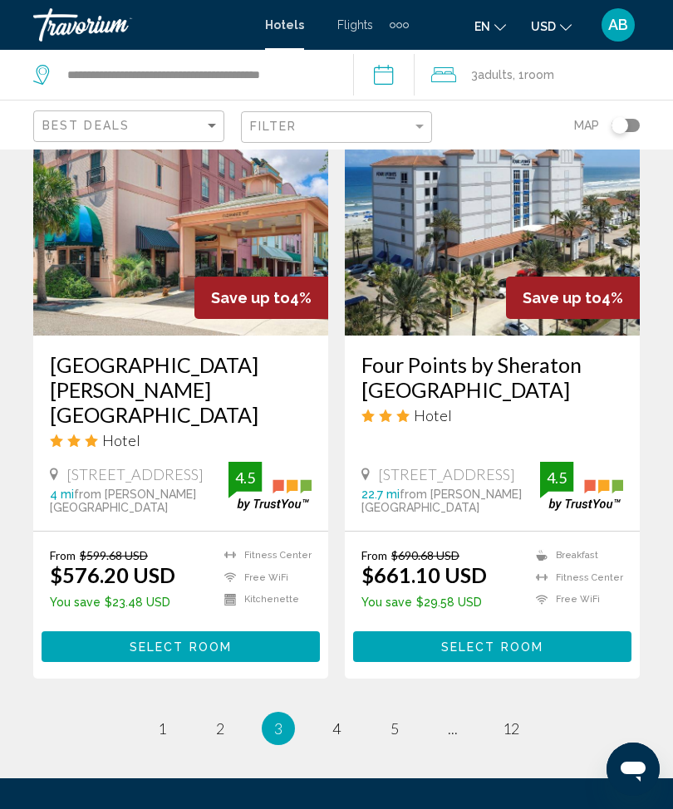
scroll to position [3341, 0]
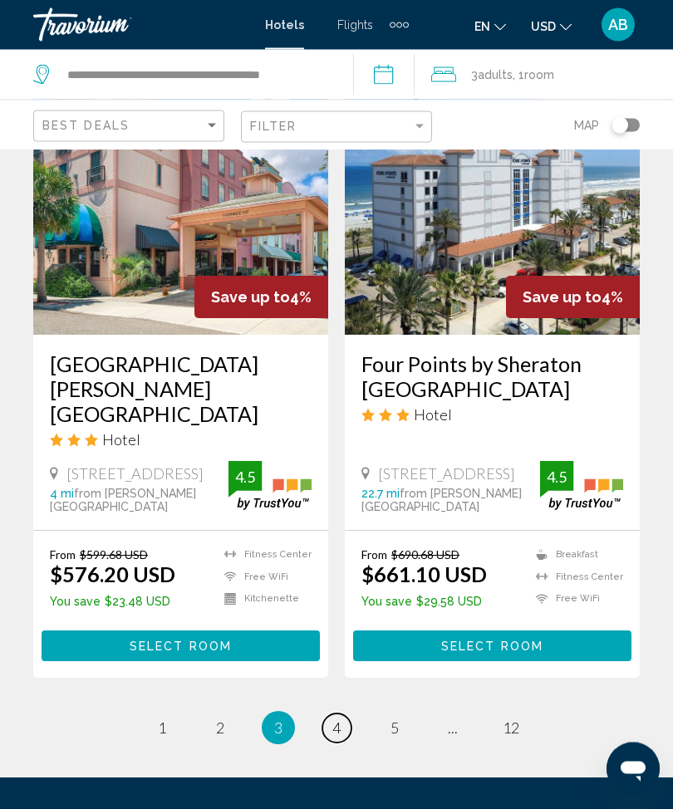
click at [345, 744] on link "page 4" at bounding box center [336, 729] width 29 height 29
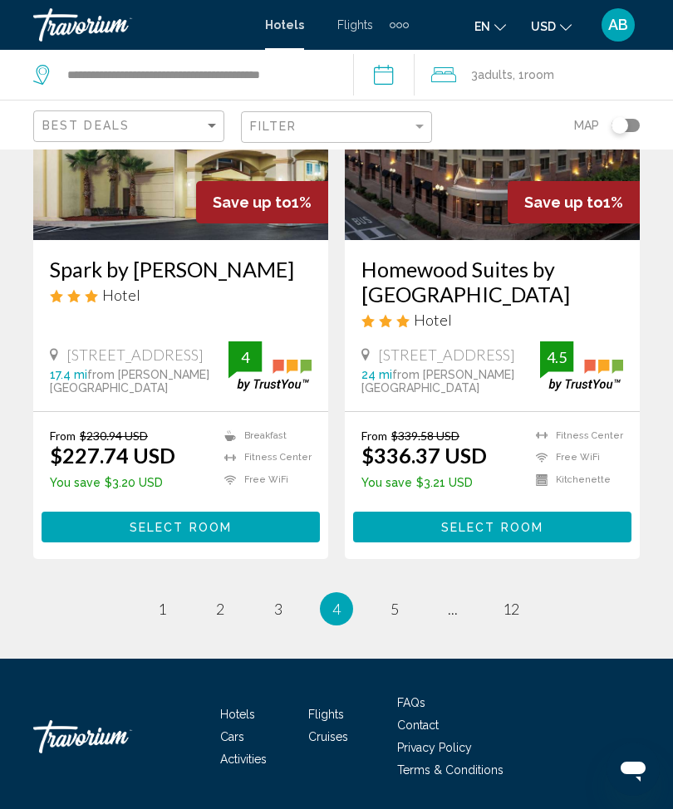
scroll to position [3485, 0]
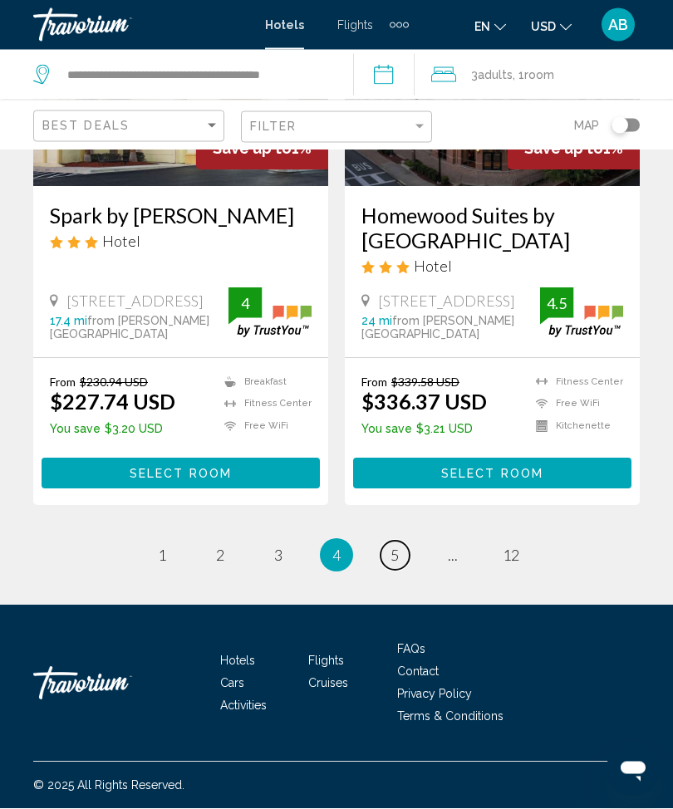
click at [400, 571] on link "page 5" at bounding box center [395, 556] width 29 height 29
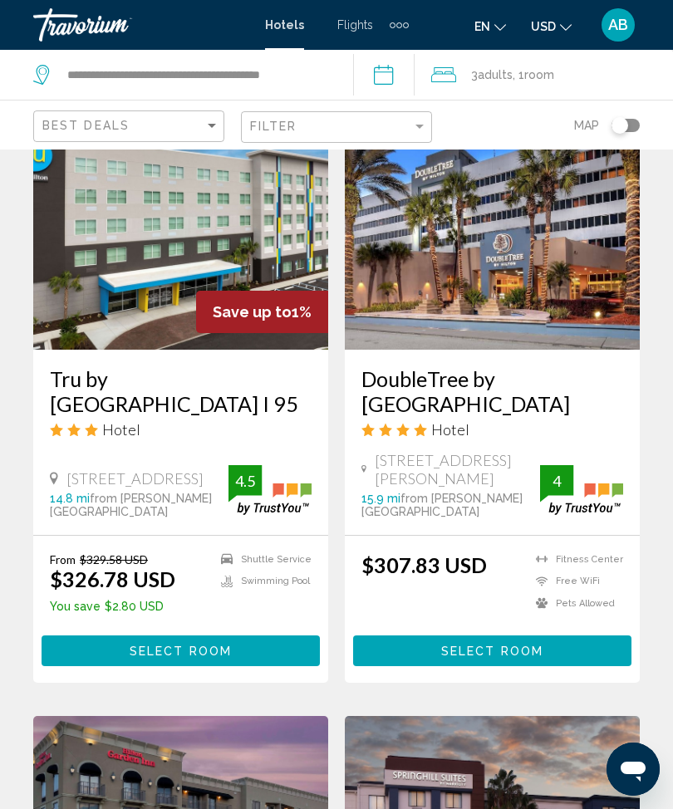
scroll to position [763, 0]
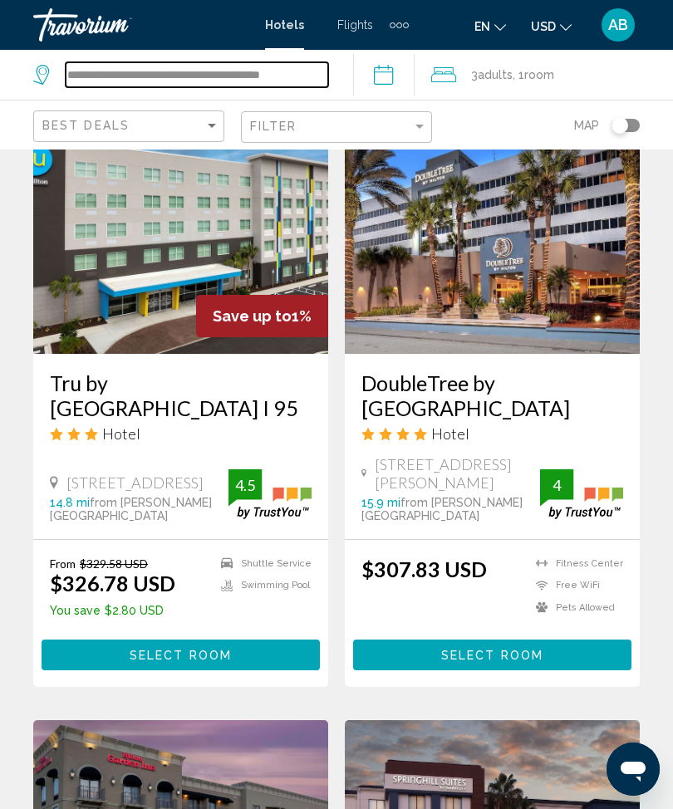
click at [327, 77] on input "**********" at bounding box center [197, 74] width 263 height 25
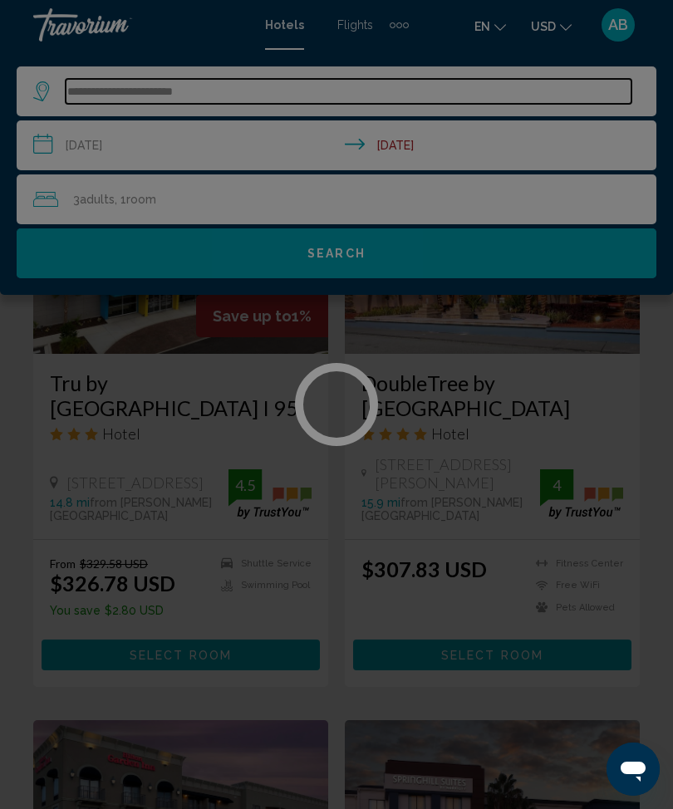
type input "******"
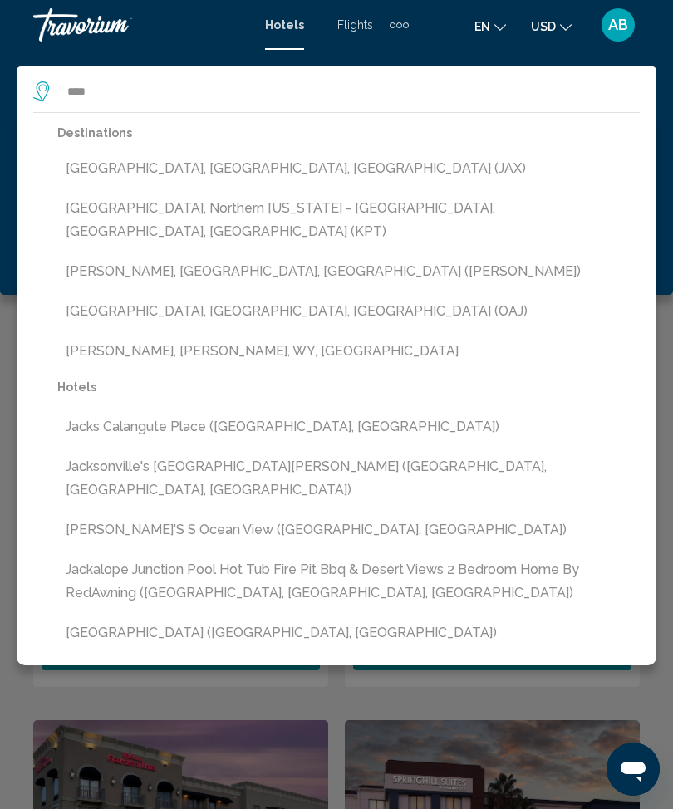
click at [273, 170] on button "[GEOGRAPHIC_DATA], [GEOGRAPHIC_DATA], [GEOGRAPHIC_DATA] (JAX)" at bounding box center [348, 169] width 583 height 32
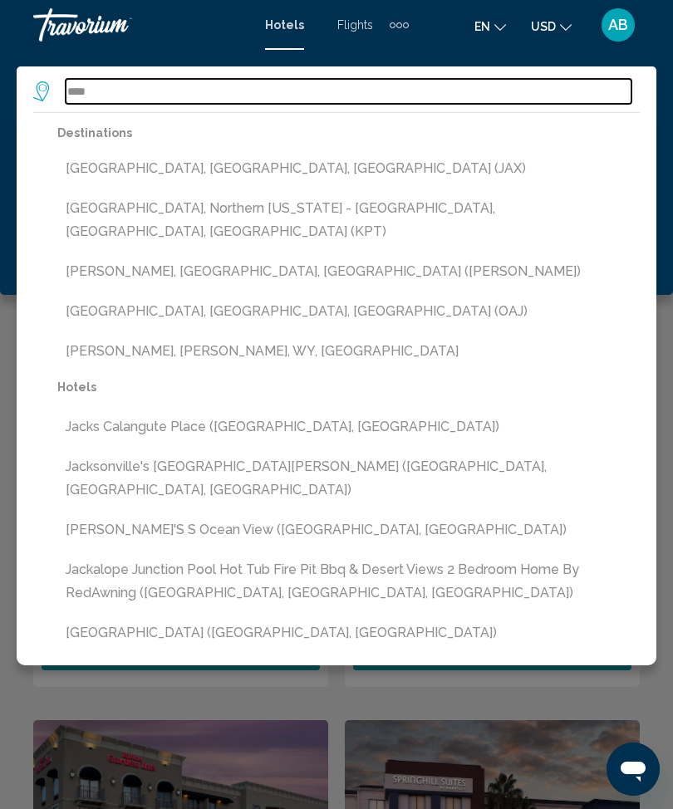
type input "**********"
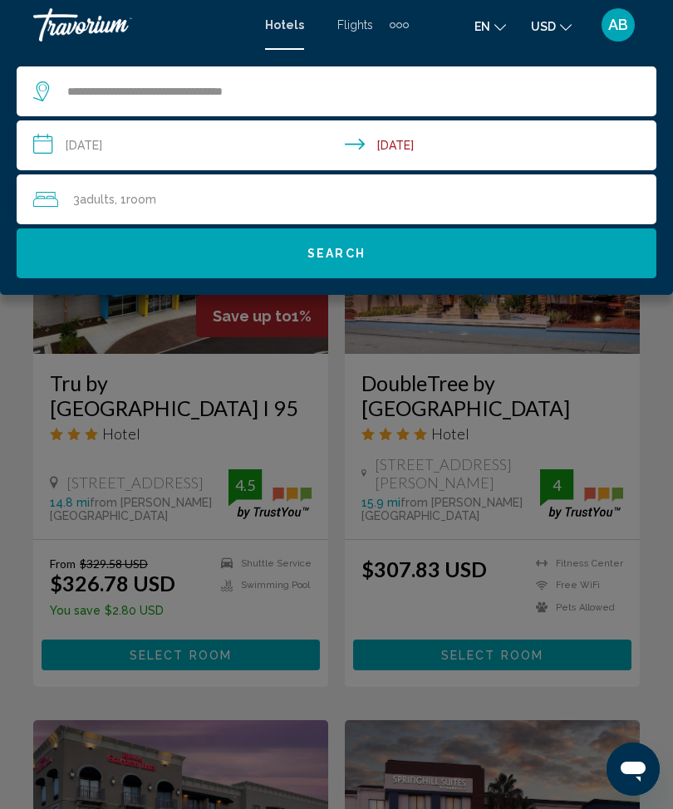
click at [404, 262] on button "Search" at bounding box center [337, 254] width 640 height 50
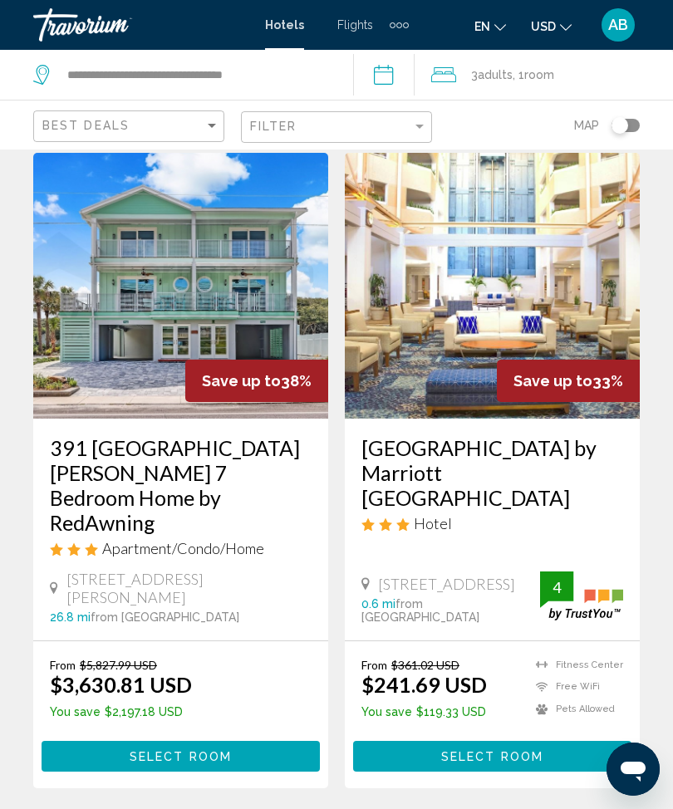
click at [530, 290] on img "Main content" at bounding box center [492, 286] width 295 height 266
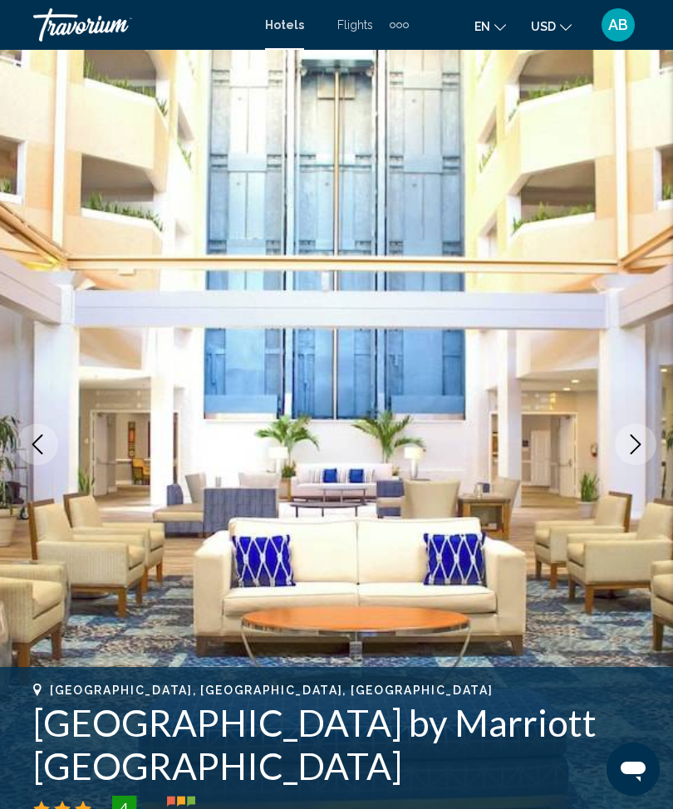
click at [628, 452] on icon "Next image" at bounding box center [636, 445] width 20 height 20
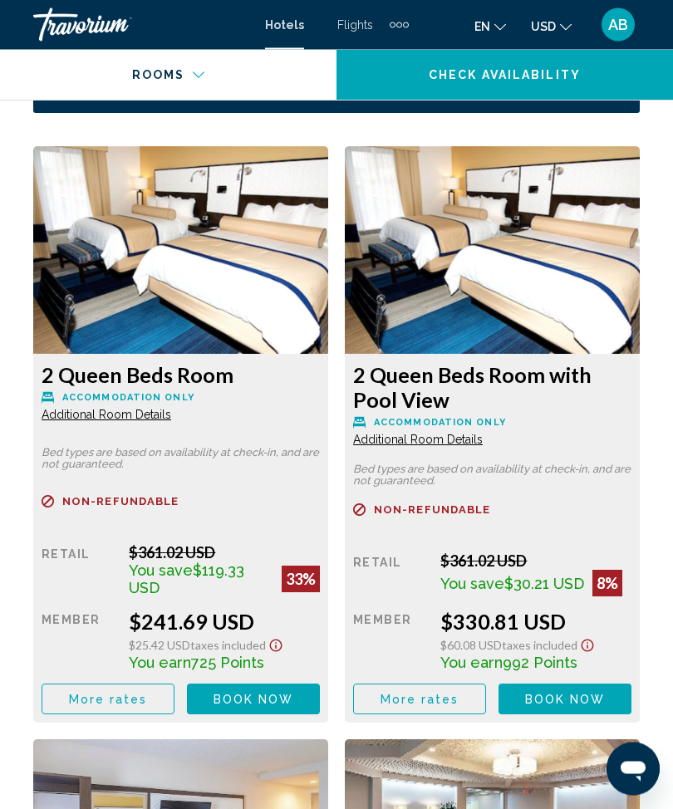
scroll to position [2813, 0]
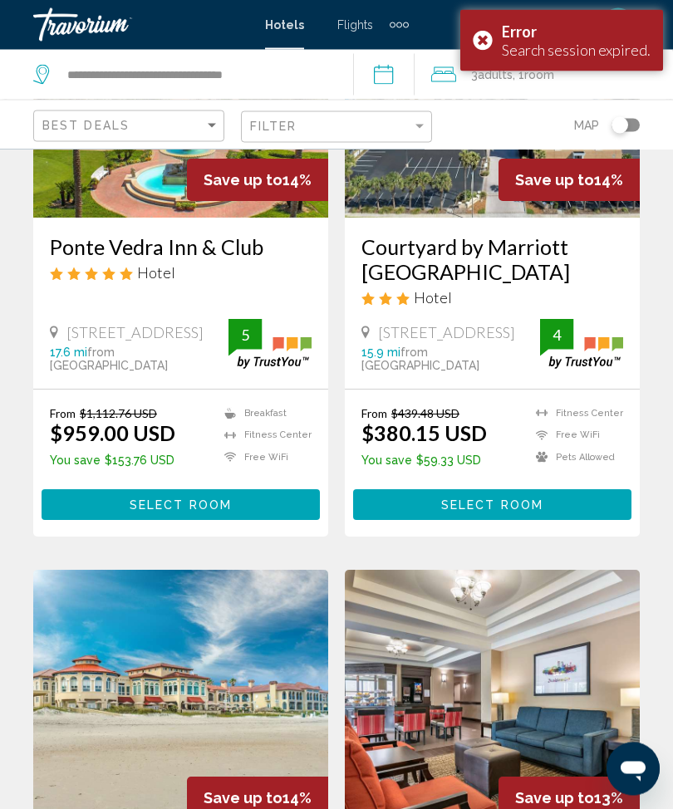
scroll to position [2894, 0]
click at [489, 36] on div "Error Search session expired." at bounding box center [561, 40] width 203 height 61
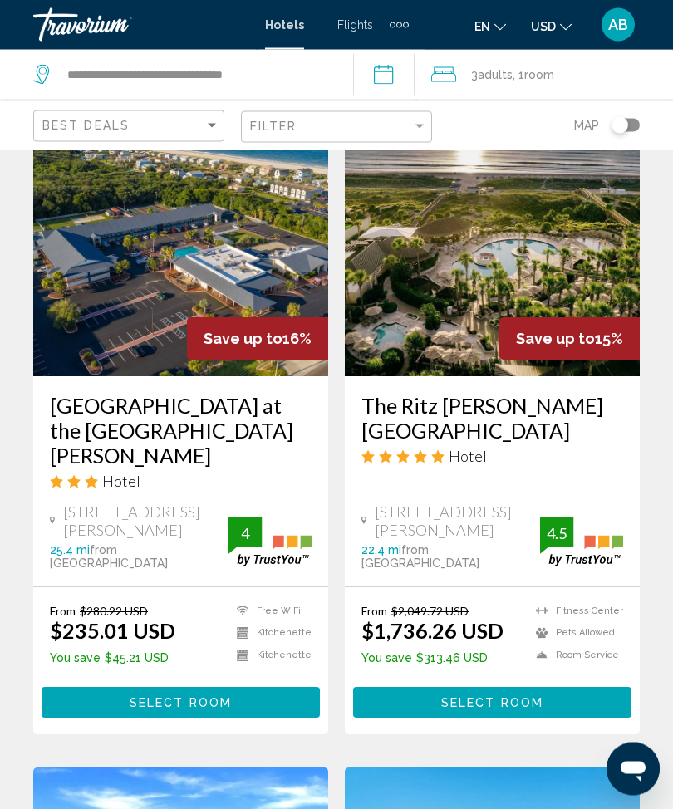
scroll to position [2104, 0]
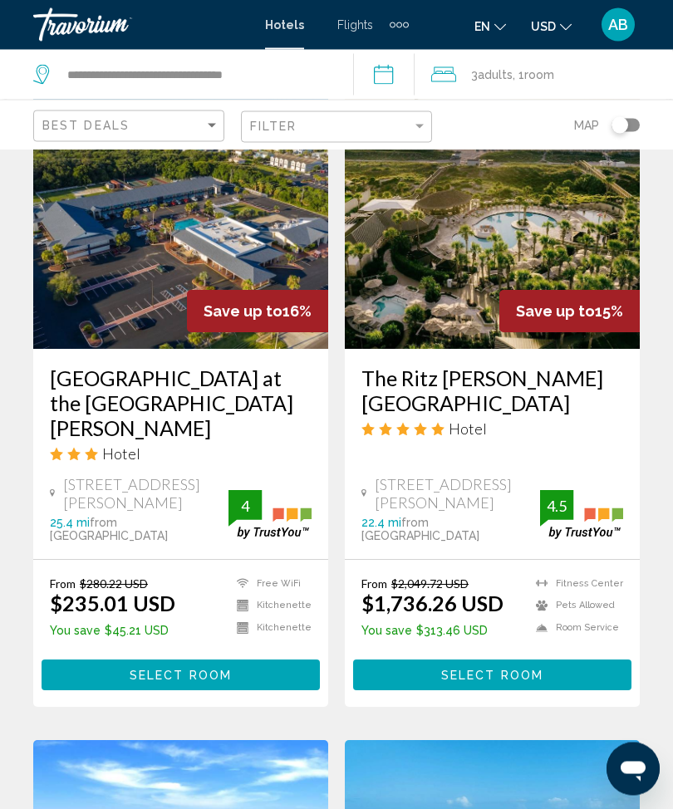
click at [541, 229] on img "Main content" at bounding box center [492, 217] width 295 height 266
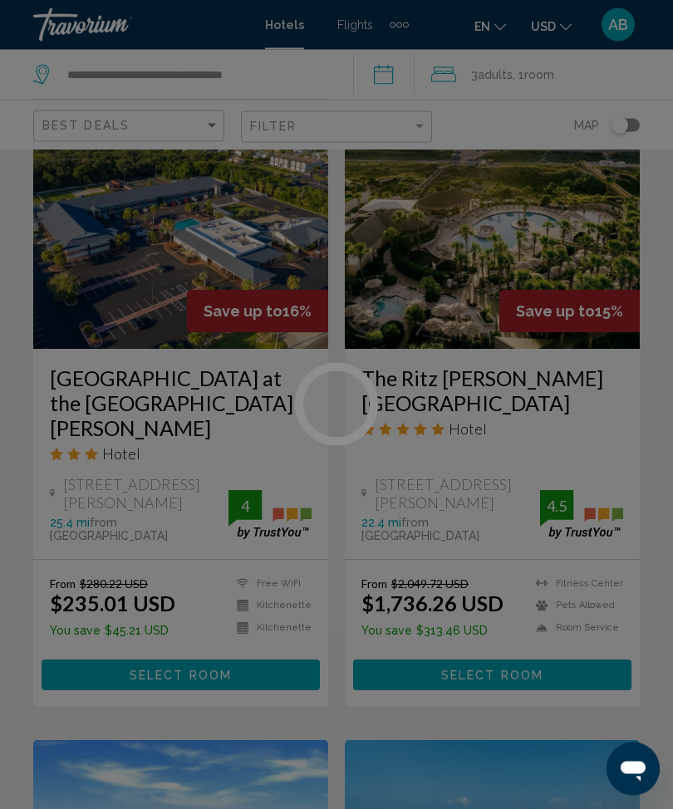
scroll to position [2105, 0]
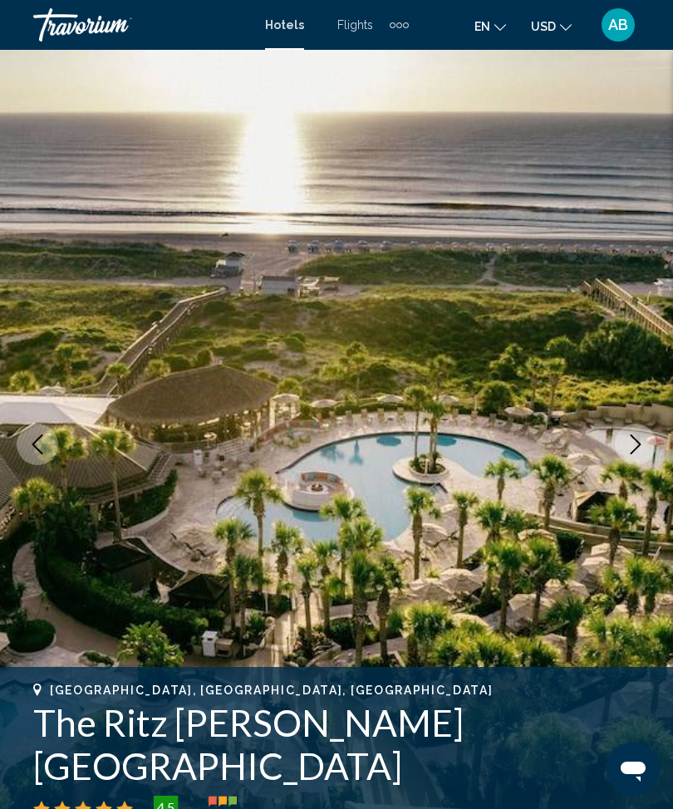
click at [629, 458] on button "Next image" at bounding box center [636, 445] width 42 height 42
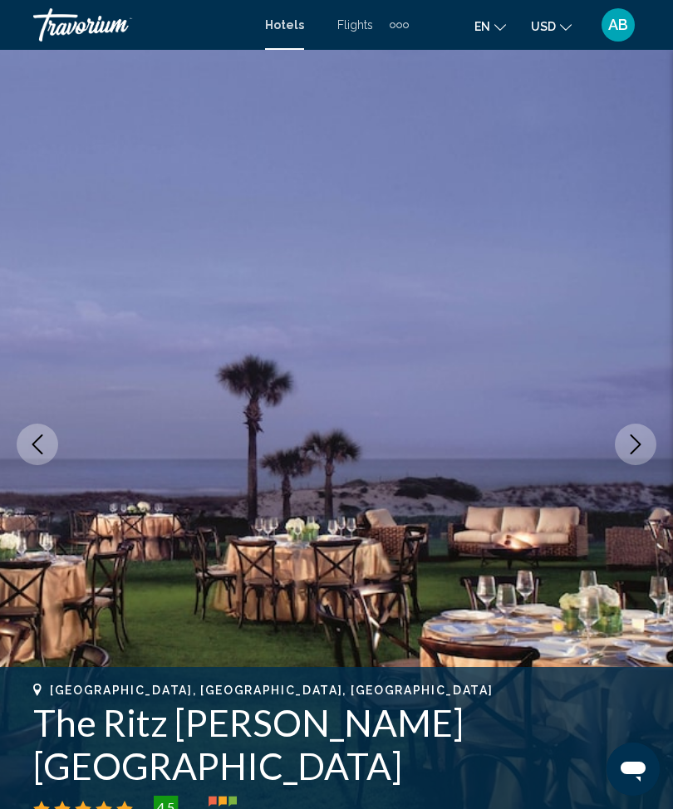
click at [641, 742] on div "[GEOGRAPHIC_DATA], [GEOGRAPHIC_DATA], [GEOGRAPHIC_DATA] The Ritz [PERSON_NAME][…" at bounding box center [336, 753] width 673 height 139
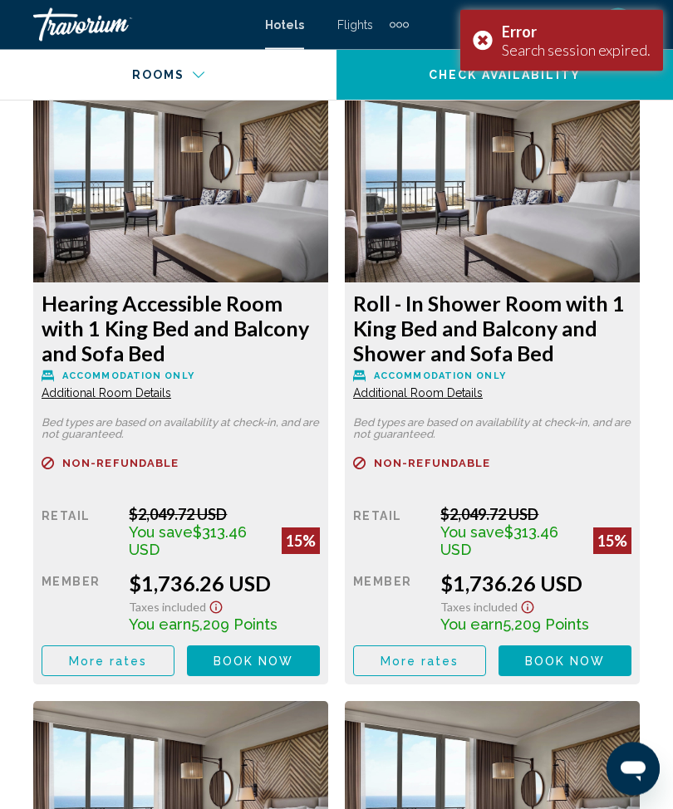
scroll to position [2884, 0]
click at [497, 32] on div "Error Search session expired." at bounding box center [561, 40] width 203 height 61
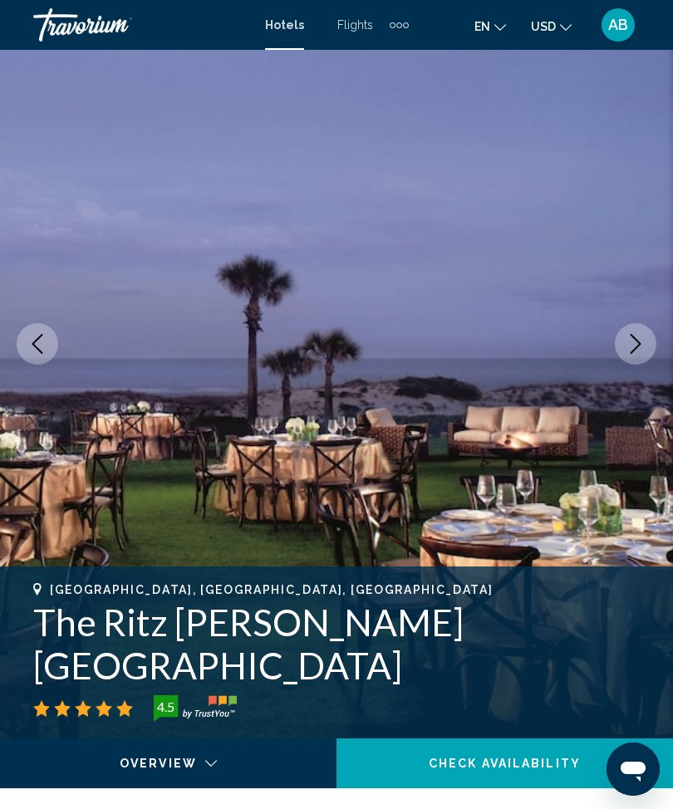
scroll to position [0, 0]
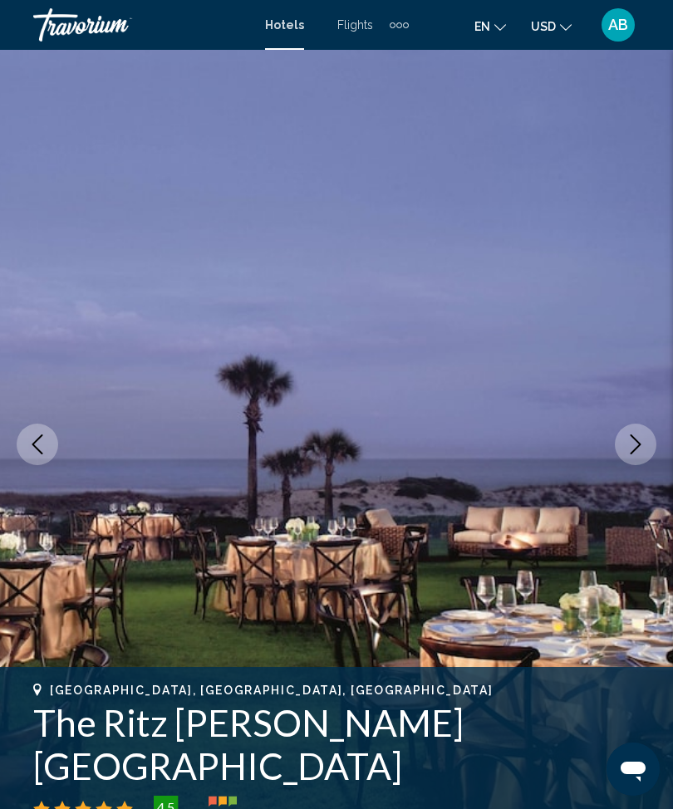
click at [626, 440] on icon "Next image" at bounding box center [636, 445] width 20 height 20
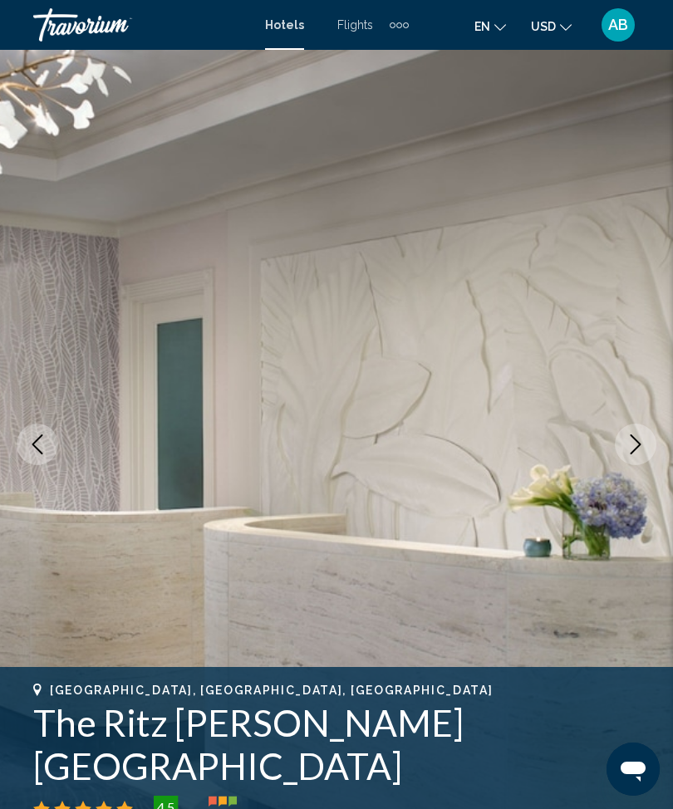
click at [652, 441] on button "Next image" at bounding box center [636, 445] width 42 height 42
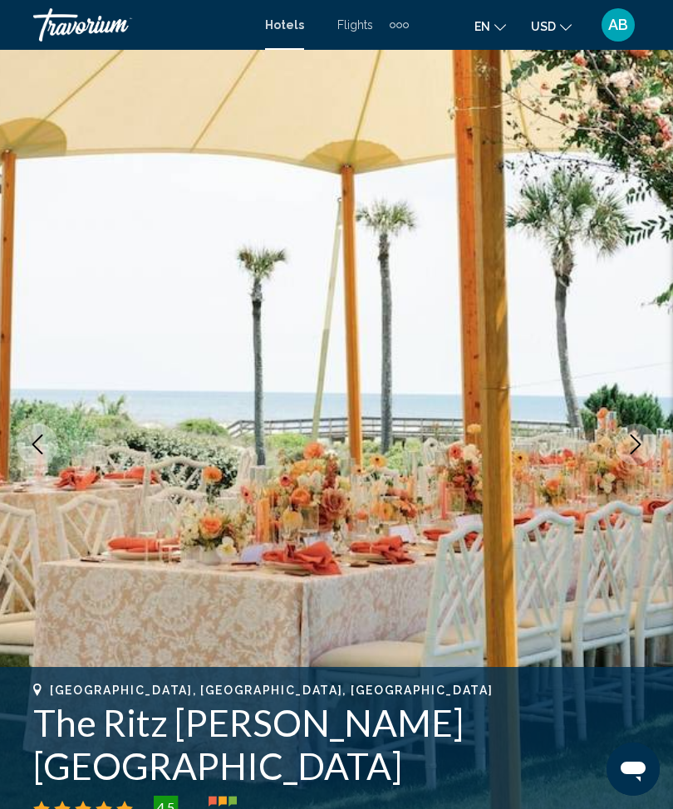
click at [634, 455] on button "Next image" at bounding box center [636, 445] width 42 height 42
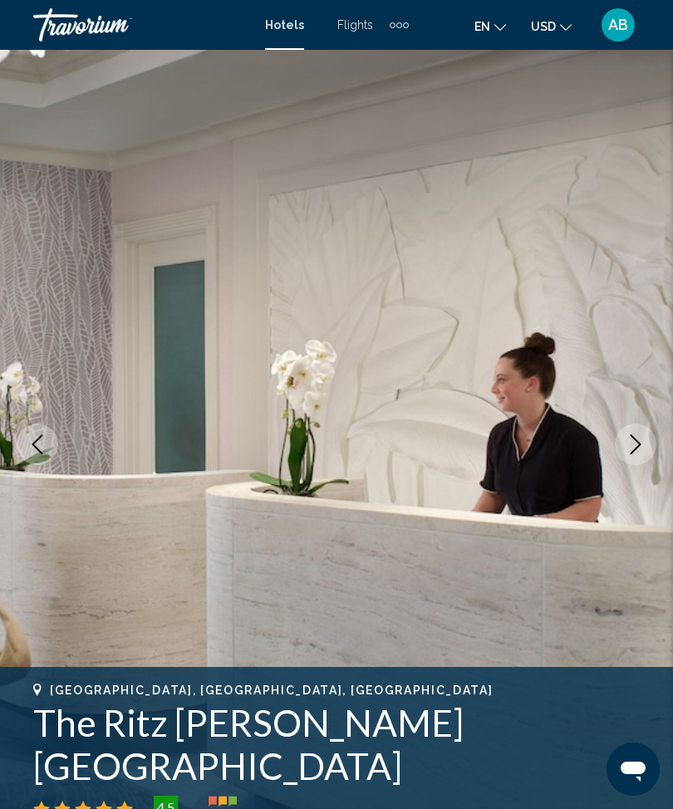
click at [640, 445] on icon "Next image" at bounding box center [636, 445] width 11 height 20
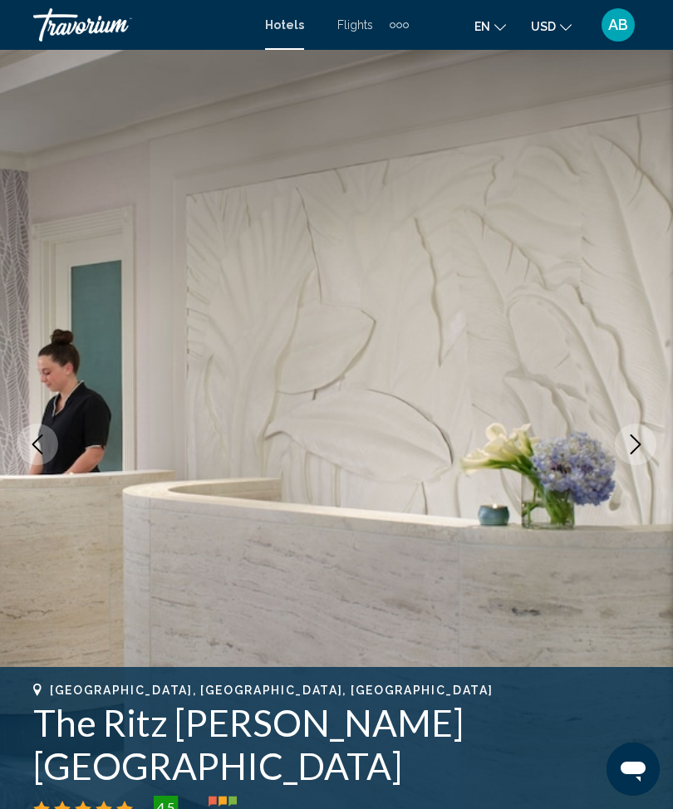
click at [633, 446] on icon "Next image" at bounding box center [636, 445] width 20 height 20
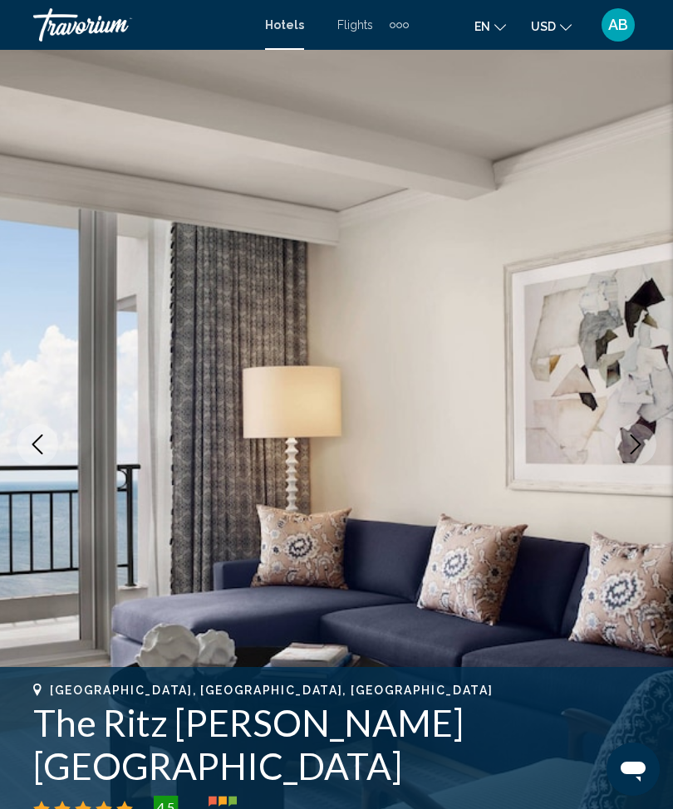
click at [635, 440] on icon "Next image" at bounding box center [636, 445] width 11 height 20
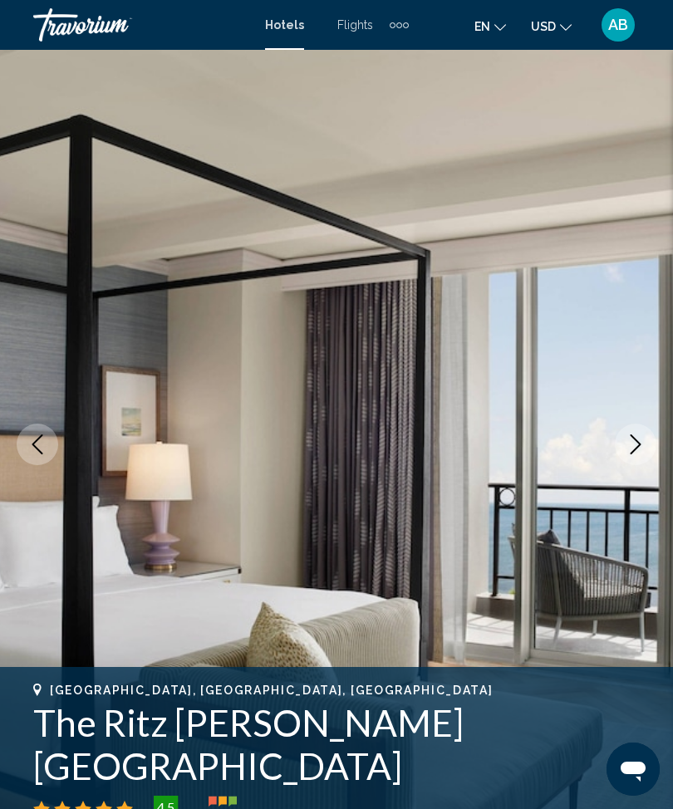
click at [643, 446] on icon "Next image" at bounding box center [636, 445] width 20 height 20
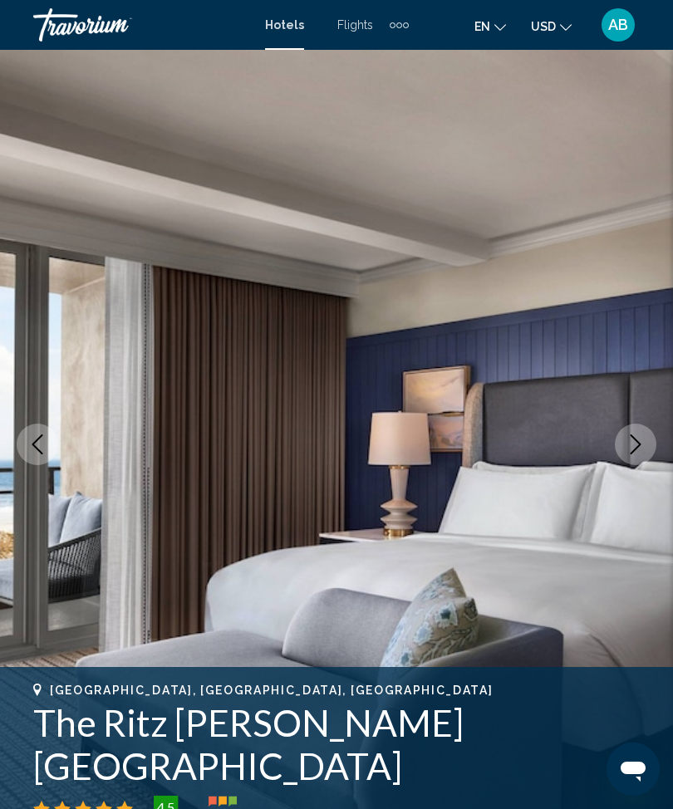
click at [637, 446] on icon "Next image" at bounding box center [636, 445] width 20 height 20
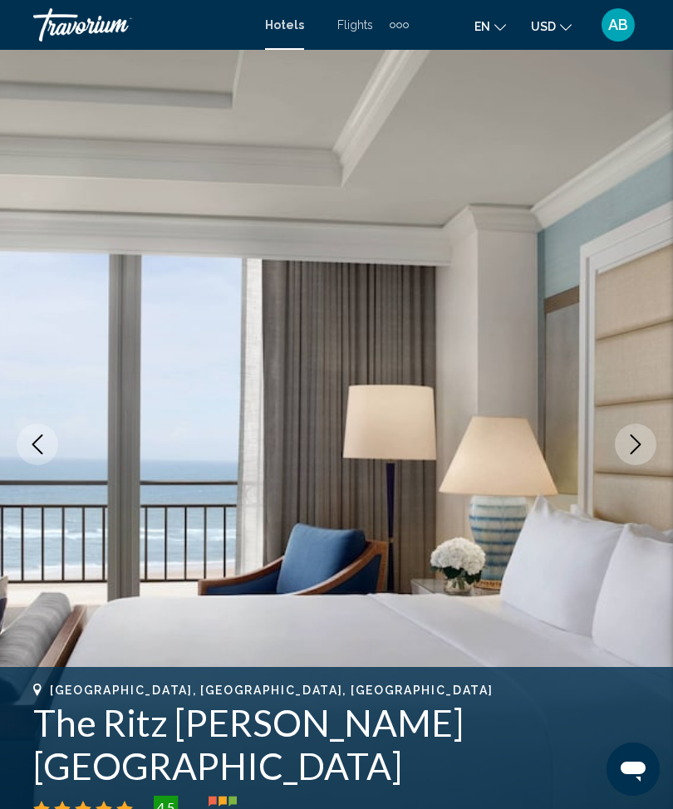
click at [639, 446] on icon "Next image" at bounding box center [636, 445] width 11 height 20
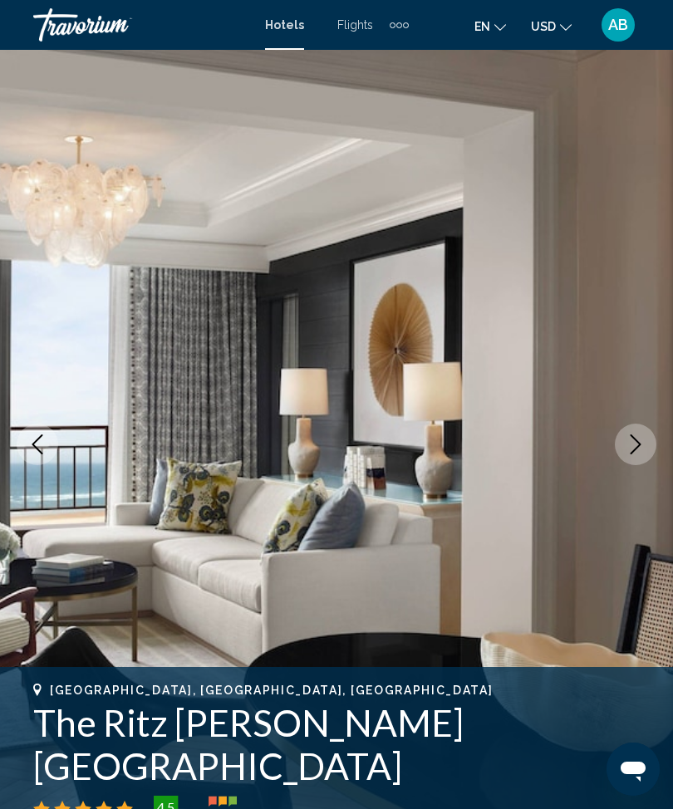
click at [647, 453] on button "Next image" at bounding box center [636, 445] width 42 height 42
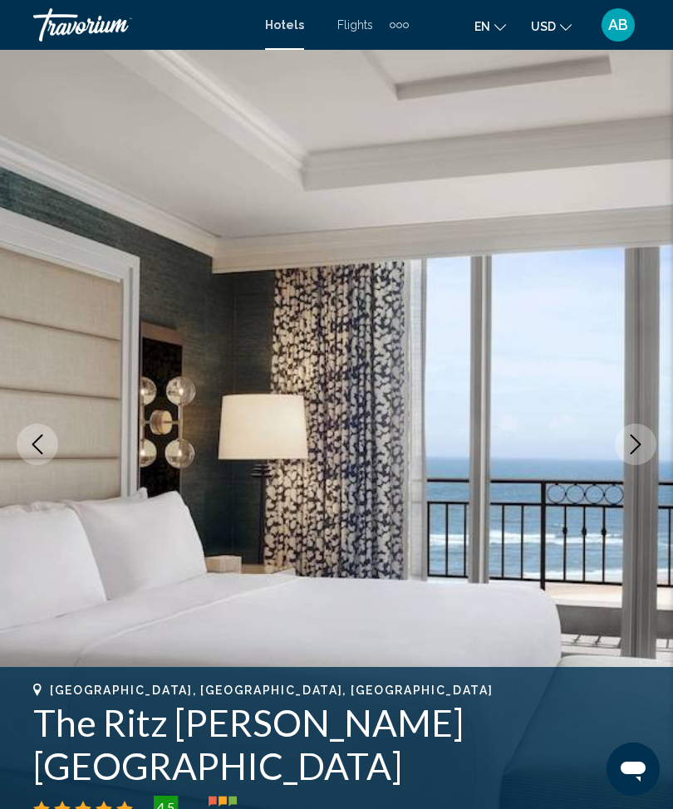
click at [635, 450] on icon "Next image" at bounding box center [636, 445] width 11 height 20
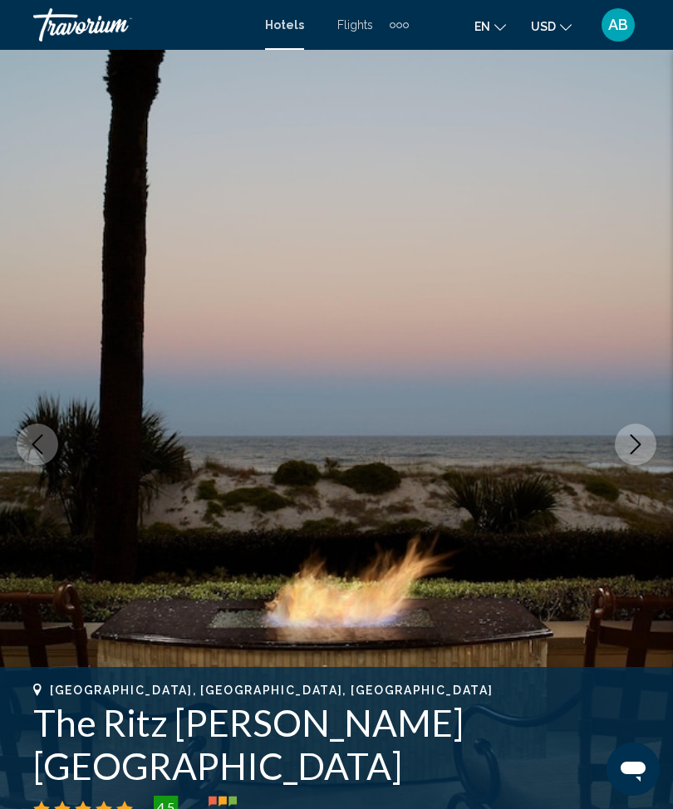
click at [648, 445] on button "Next image" at bounding box center [636, 445] width 42 height 42
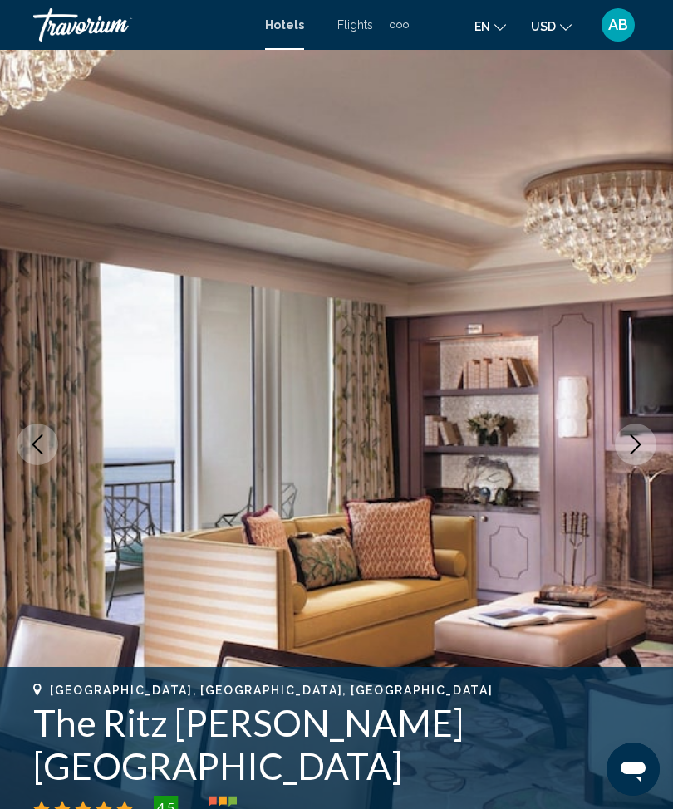
click at [664, 434] on img "Main content" at bounding box center [336, 444] width 673 height 789
click at [635, 448] on icon "Next image" at bounding box center [636, 445] width 20 height 20
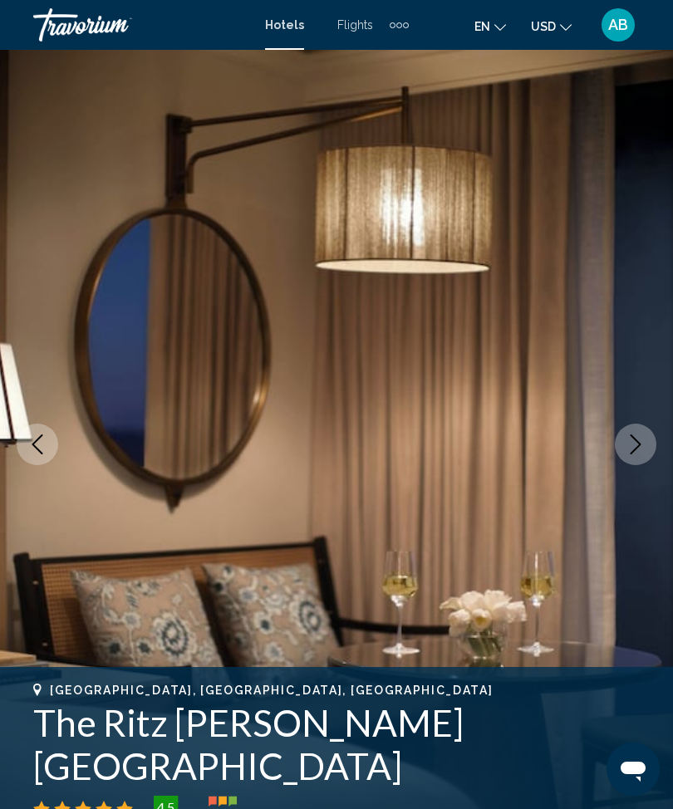
click at [642, 442] on icon "Next image" at bounding box center [636, 445] width 20 height 20
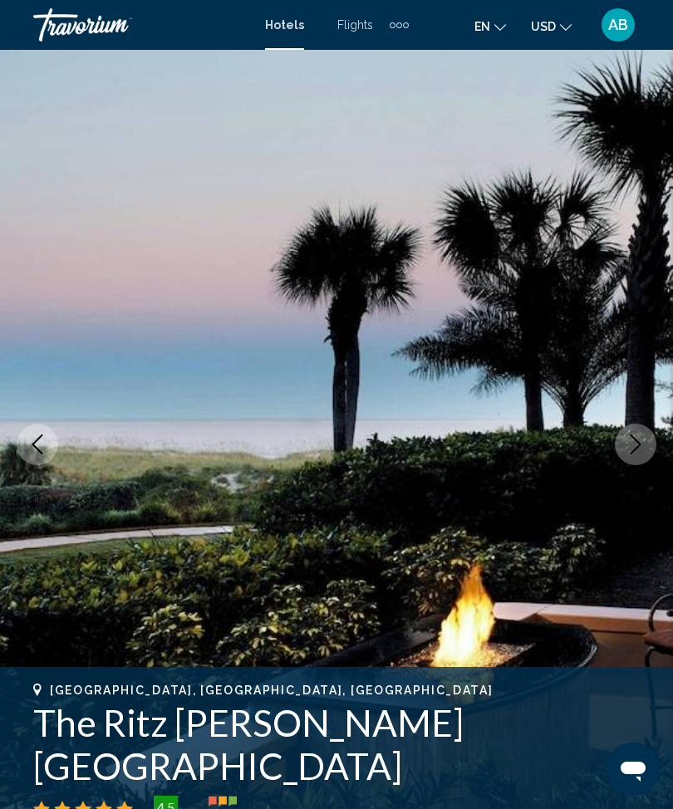
click at [632, 450] on icon "Next image" at bounding box center [636, 445] width 20 height 20
